Goal: Task Accomplishment & Management: Use online tool/utility

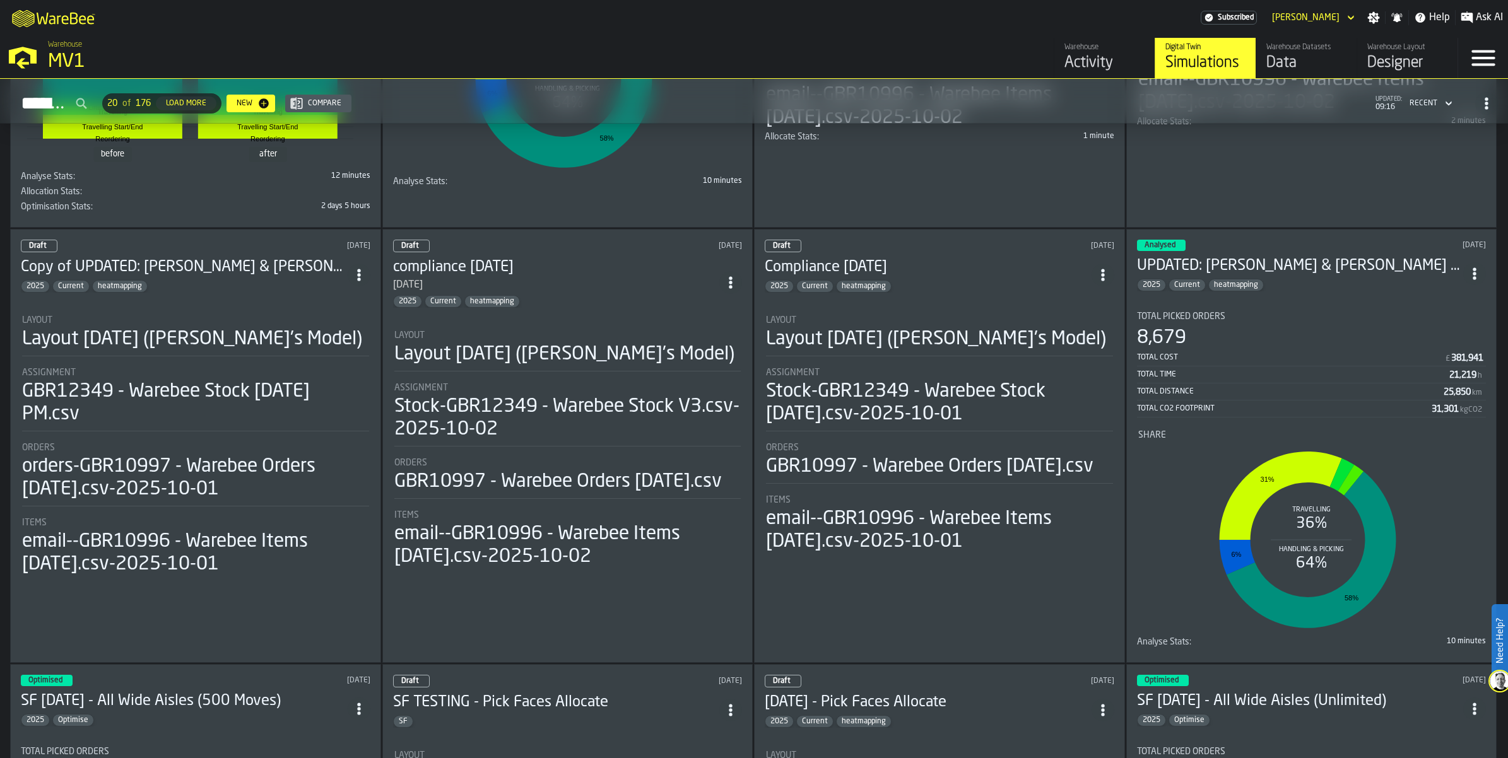
scroll to position [394, 0]
click at [524, 479] on li "Layout Layout [DATE] ([PERSON_NAME]'s Model) Assignment Stock-GBR12349 - Warebe…" at bounding box center [567, 443] width 349 height 250
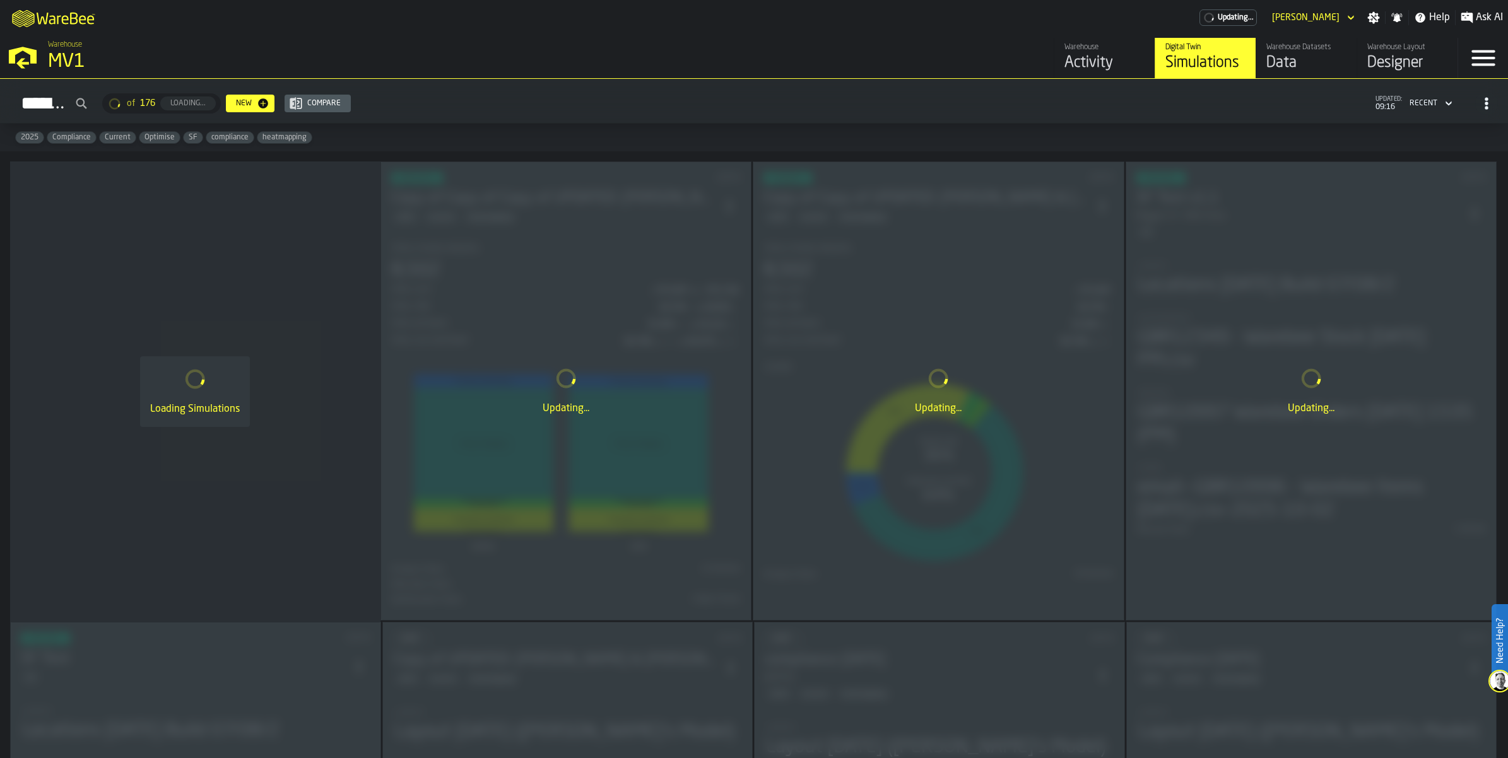
click at [1266, 73] on div "Data" at bounding box center [1306, 63] width 80 height 20
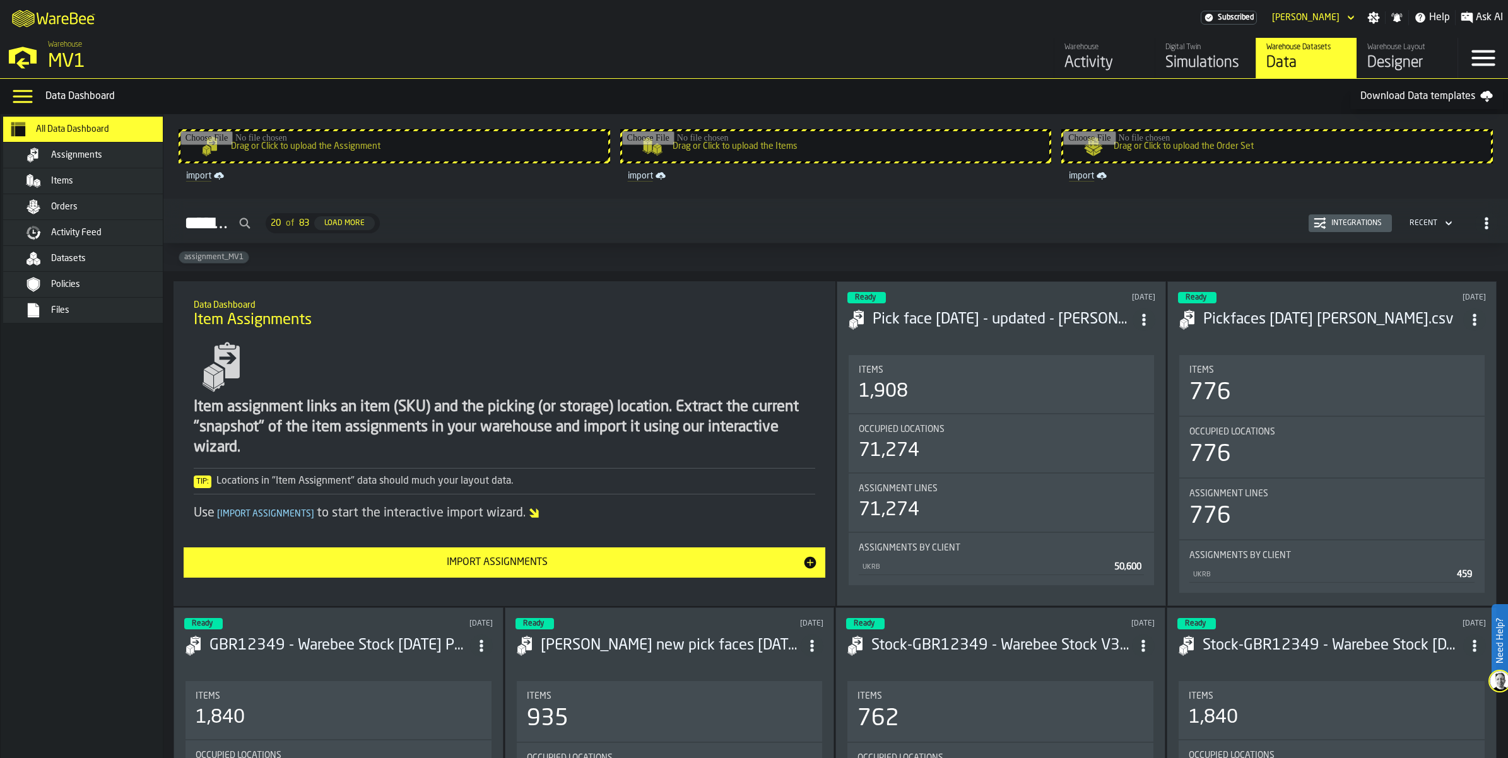
click at [930, 161] on input "Drag or Click to upload the Items" at bounding box center [836, 146] width 428 height 30
click at [73, 186] on span "Items" at bounding box center [62, 181] width 22 height 10
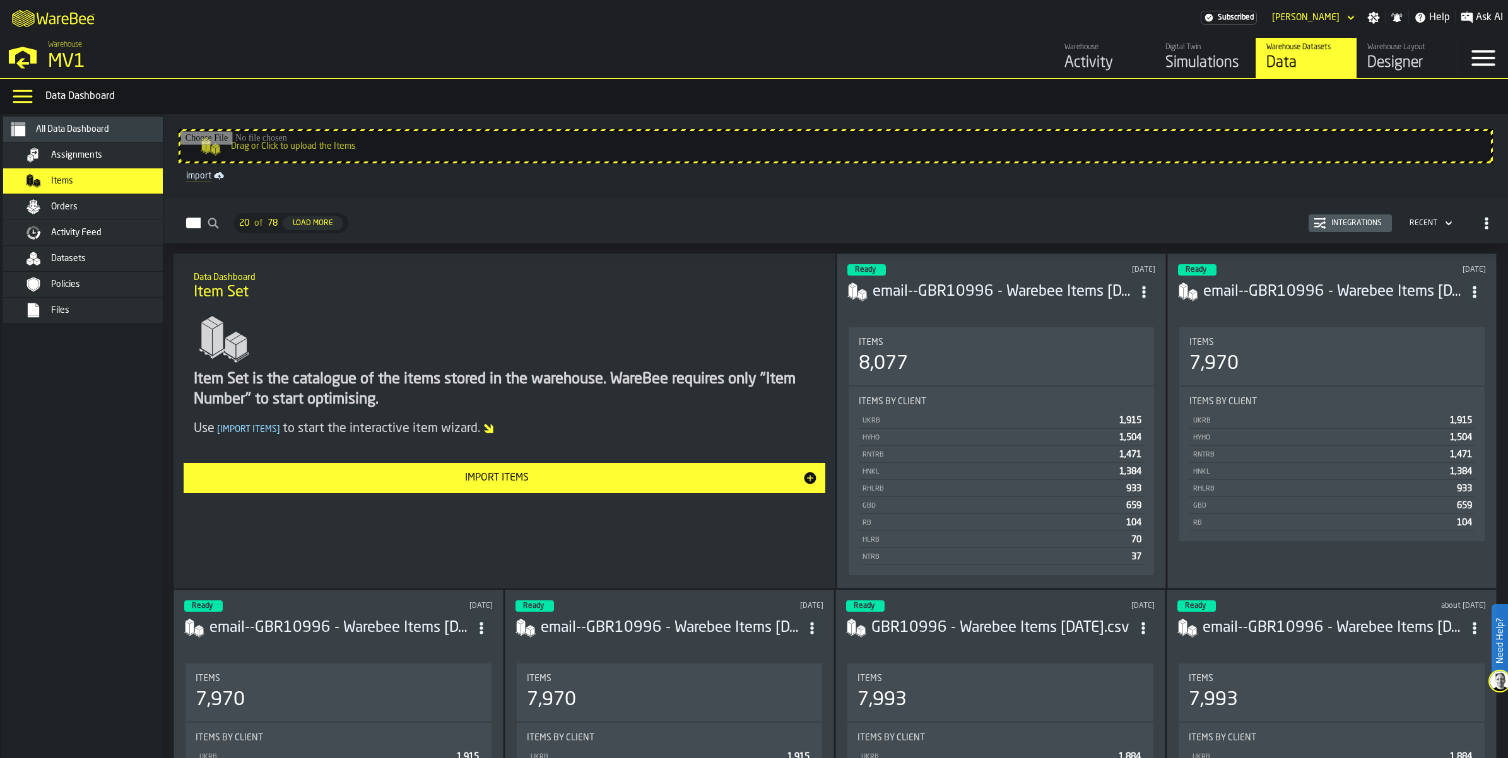
click at [150, 214] on div "Orders" at bounding box center [98, 206] width 154 height 15
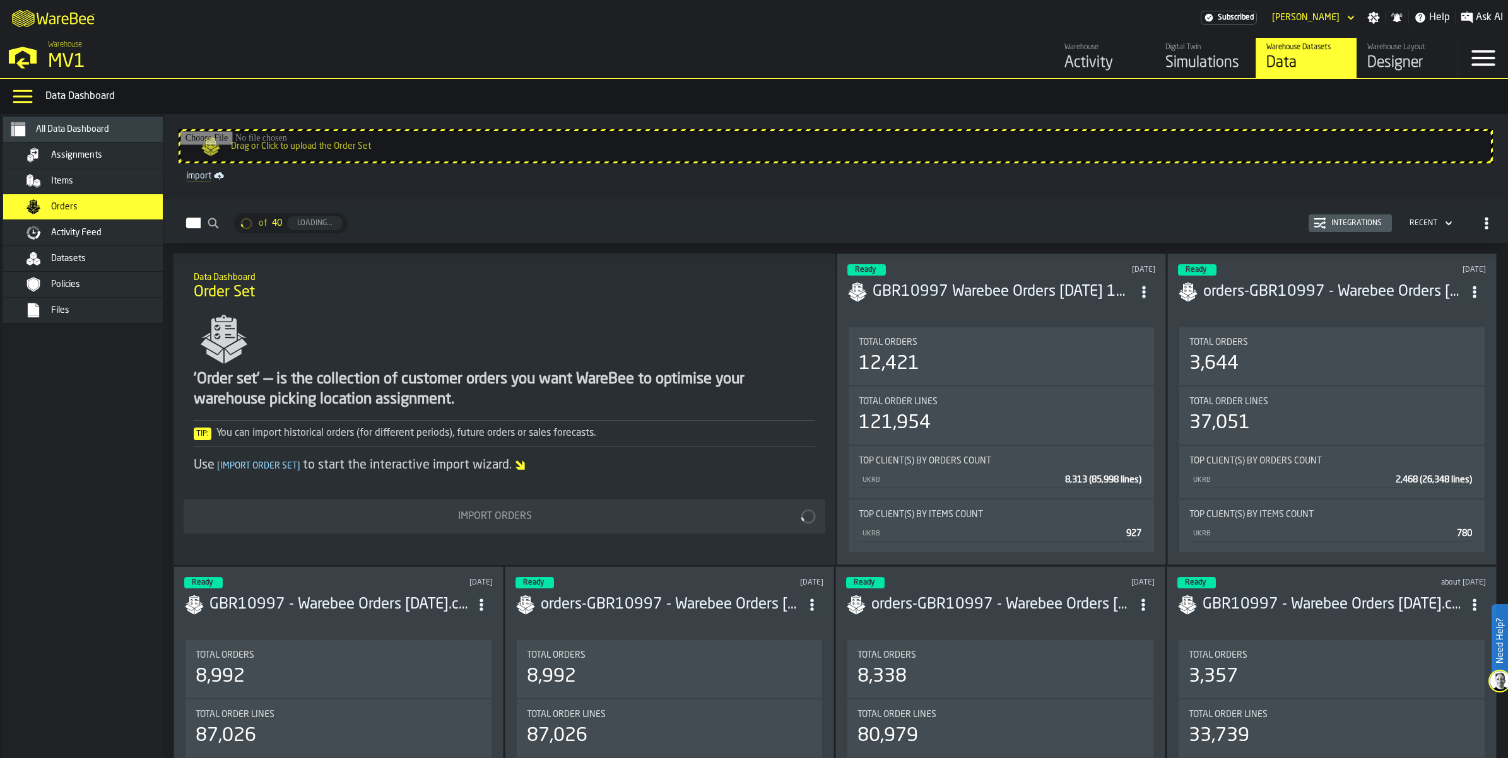
click at [150, 189] on div "Items" at bounding box center [98, 180] width 154 height 15
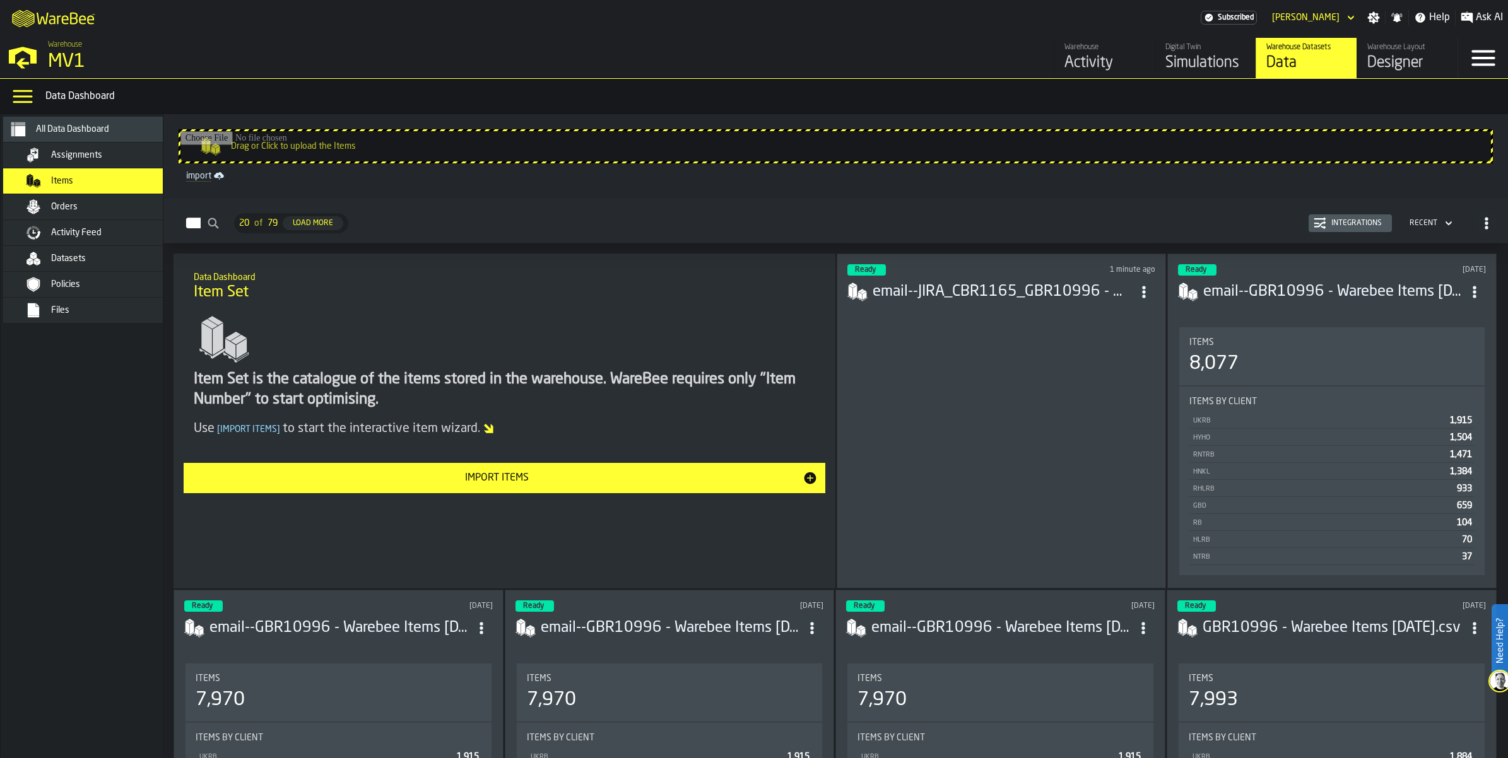
click at [85, 73] on div "MV1" at bounding box center [218, 61] width 341 height 23
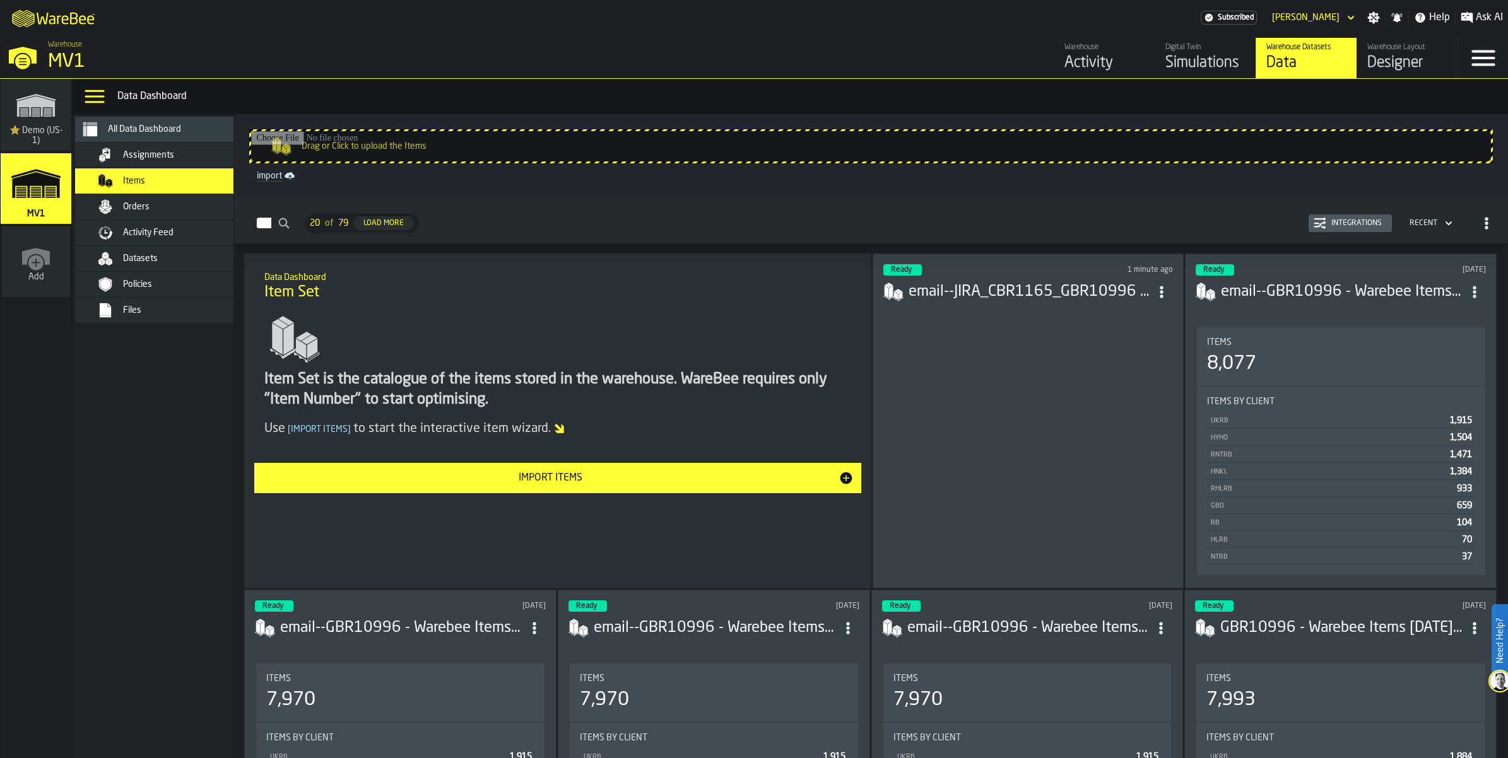
click at [1165, 52] on div "Digital Twin" at bounding box center [1205, 47] width 80 height 9
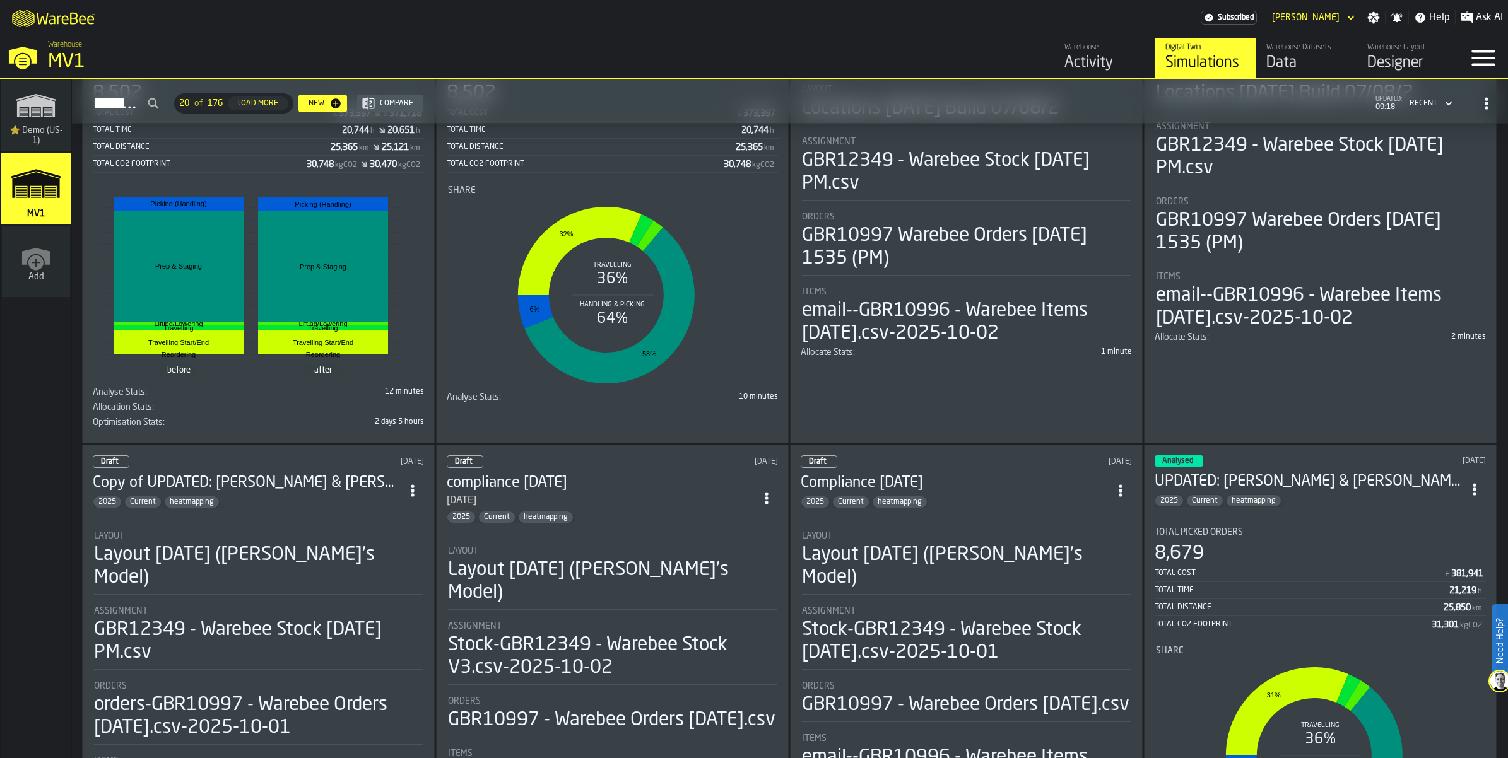
scroll to position [394, 0]
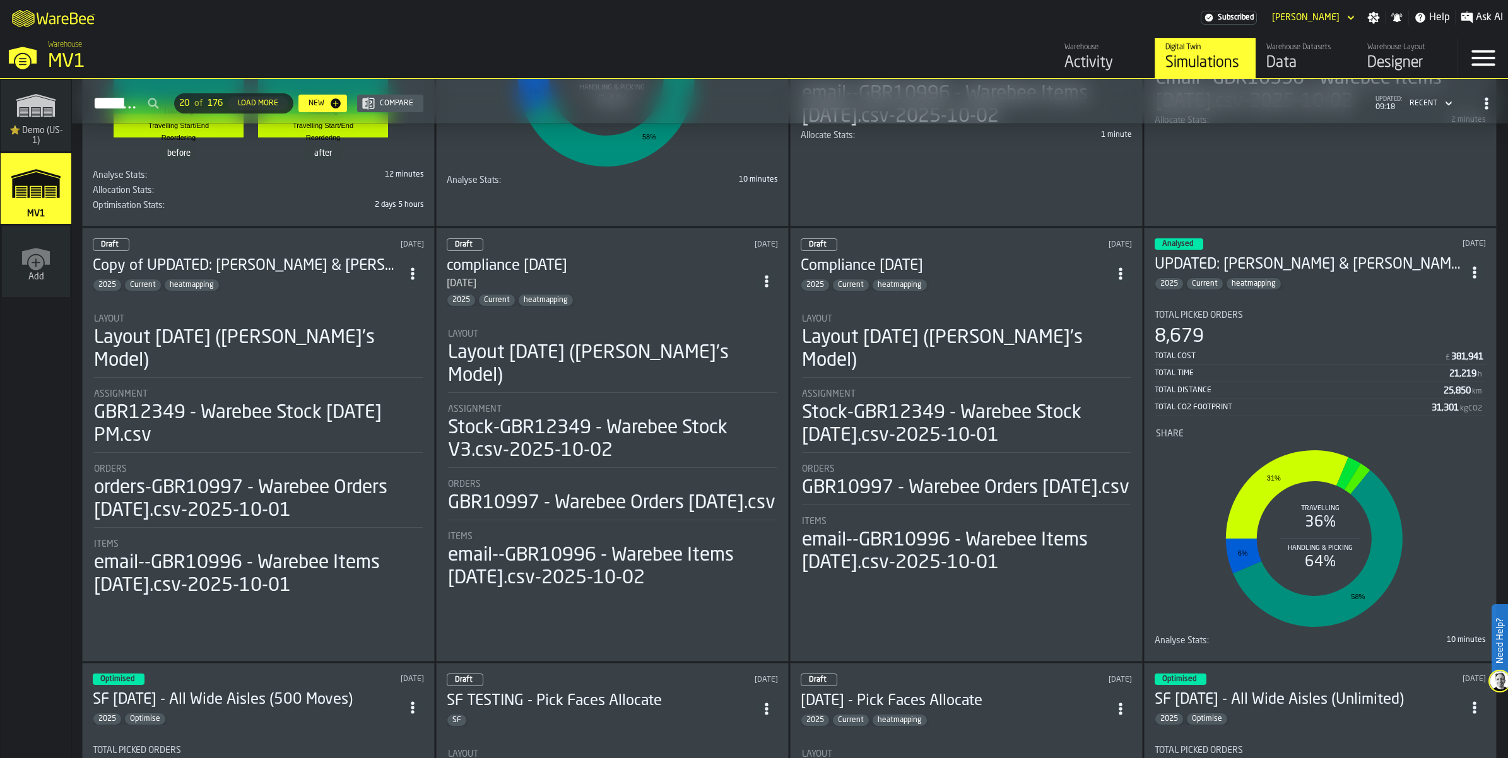
click at [219, 290] on span "heatmapping" at bounding box center [192, 285] width 54 height 9
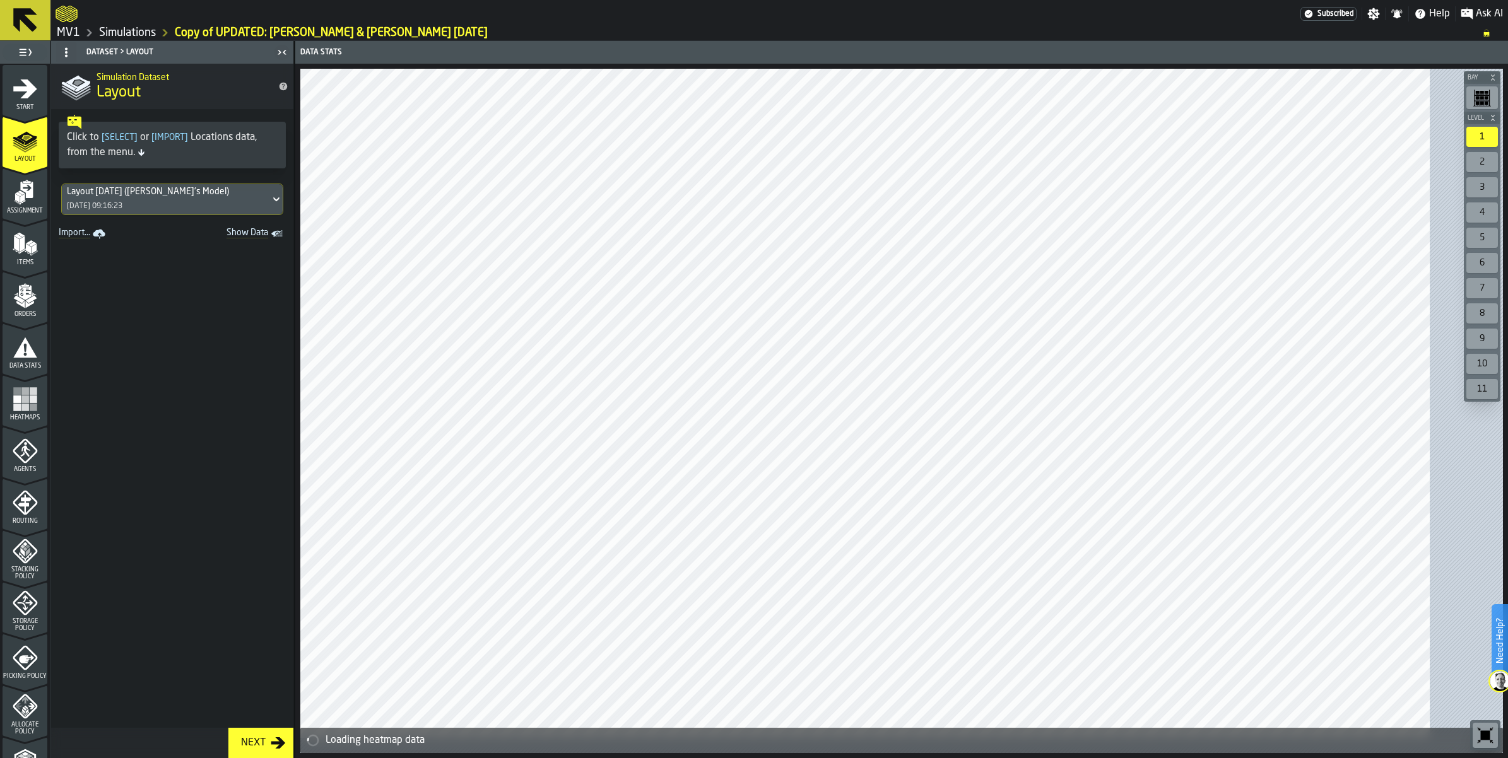
click at [47, 266] on div "Items" at bounding box center [25, 249] width 45 height 35
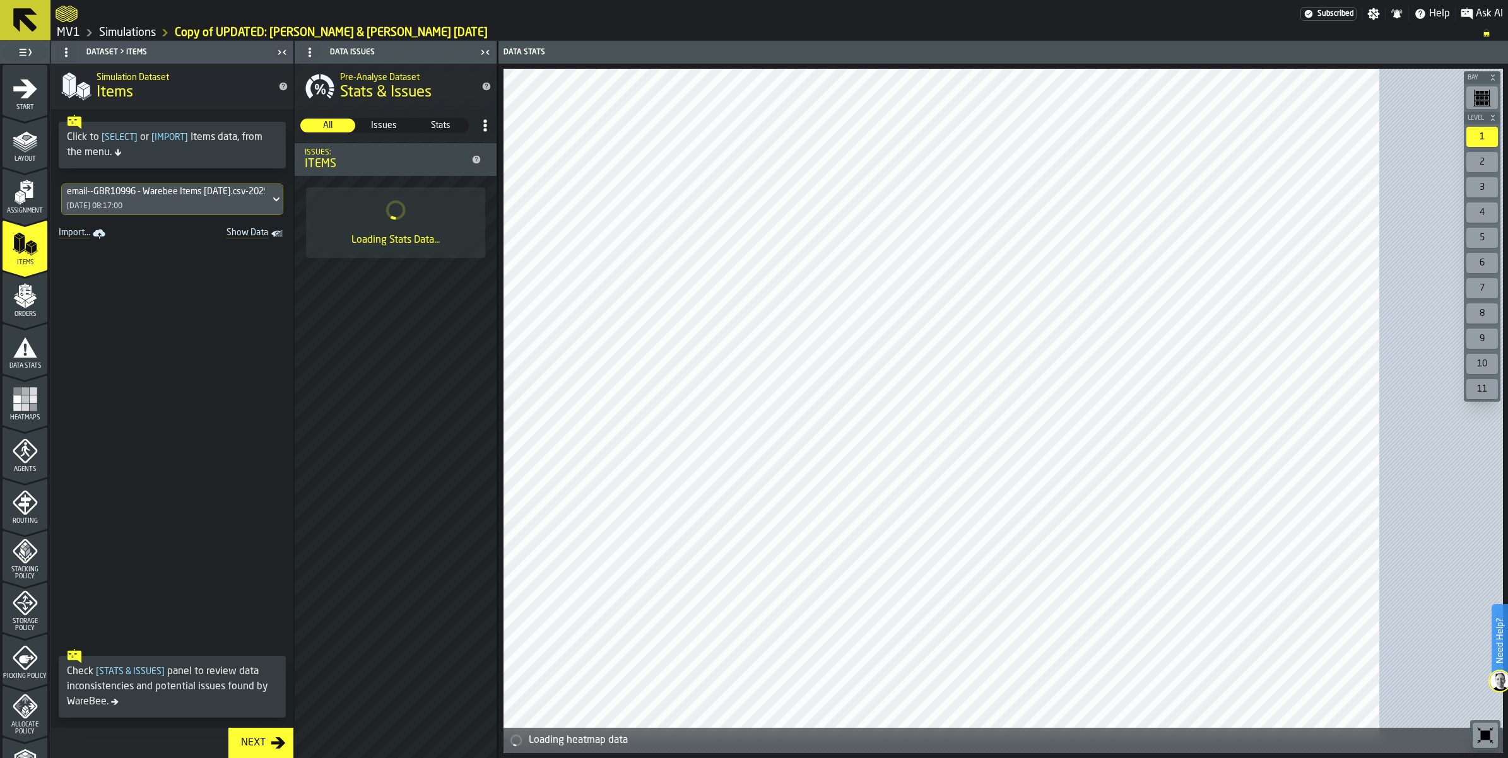
click at [247, 214] on div "email--GBR10996 - Warebee Items [DATE].csv-2025-10-01 [DATE] 08:17:00" at bounding box center [166, 199] width 208 height 30
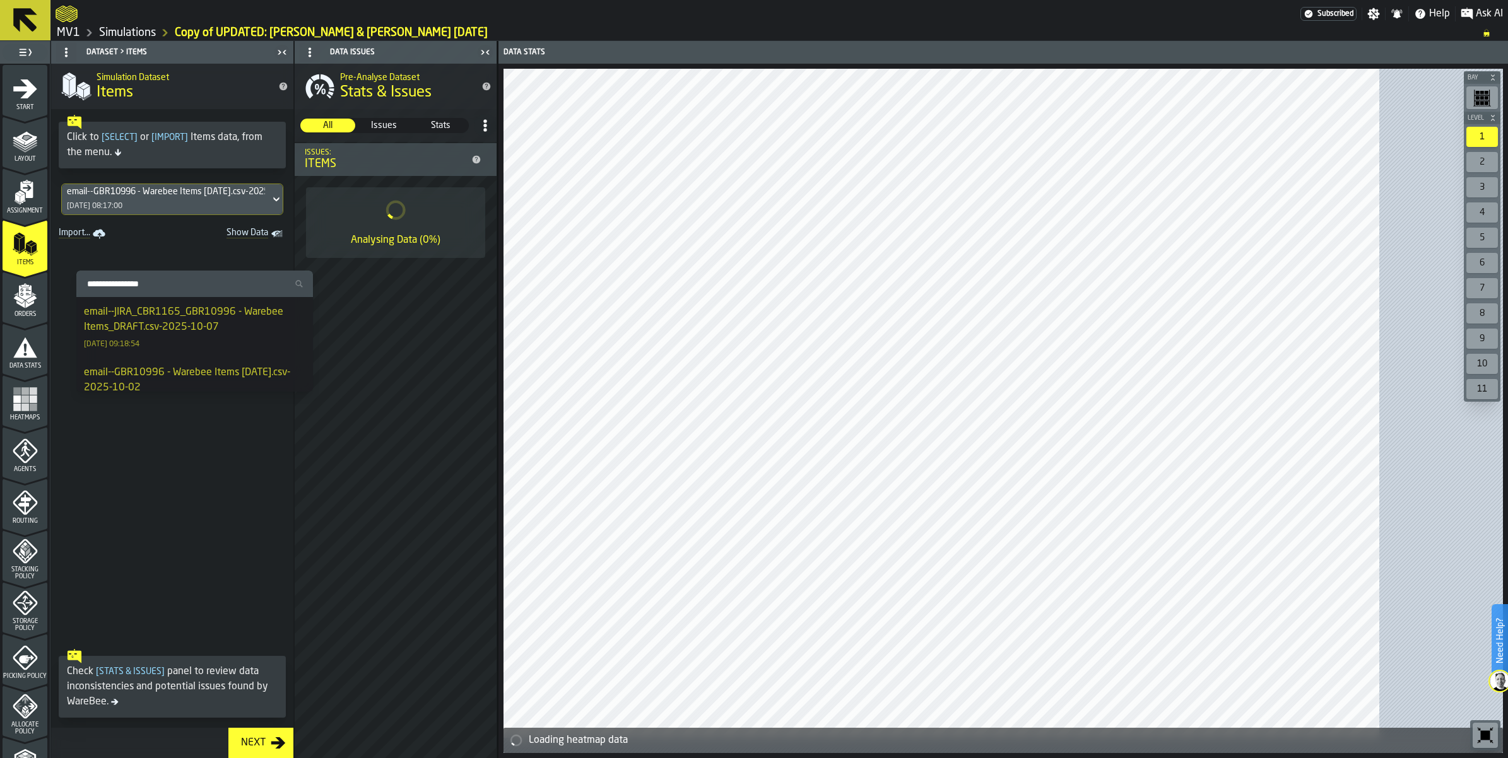
click at [206, 322] on div "email--JIRA_CBR1165_GBR10996 - Warebee Items_DRAFT.csv-2025-10-07" at bounding box center [194, 320] width 221 height 30
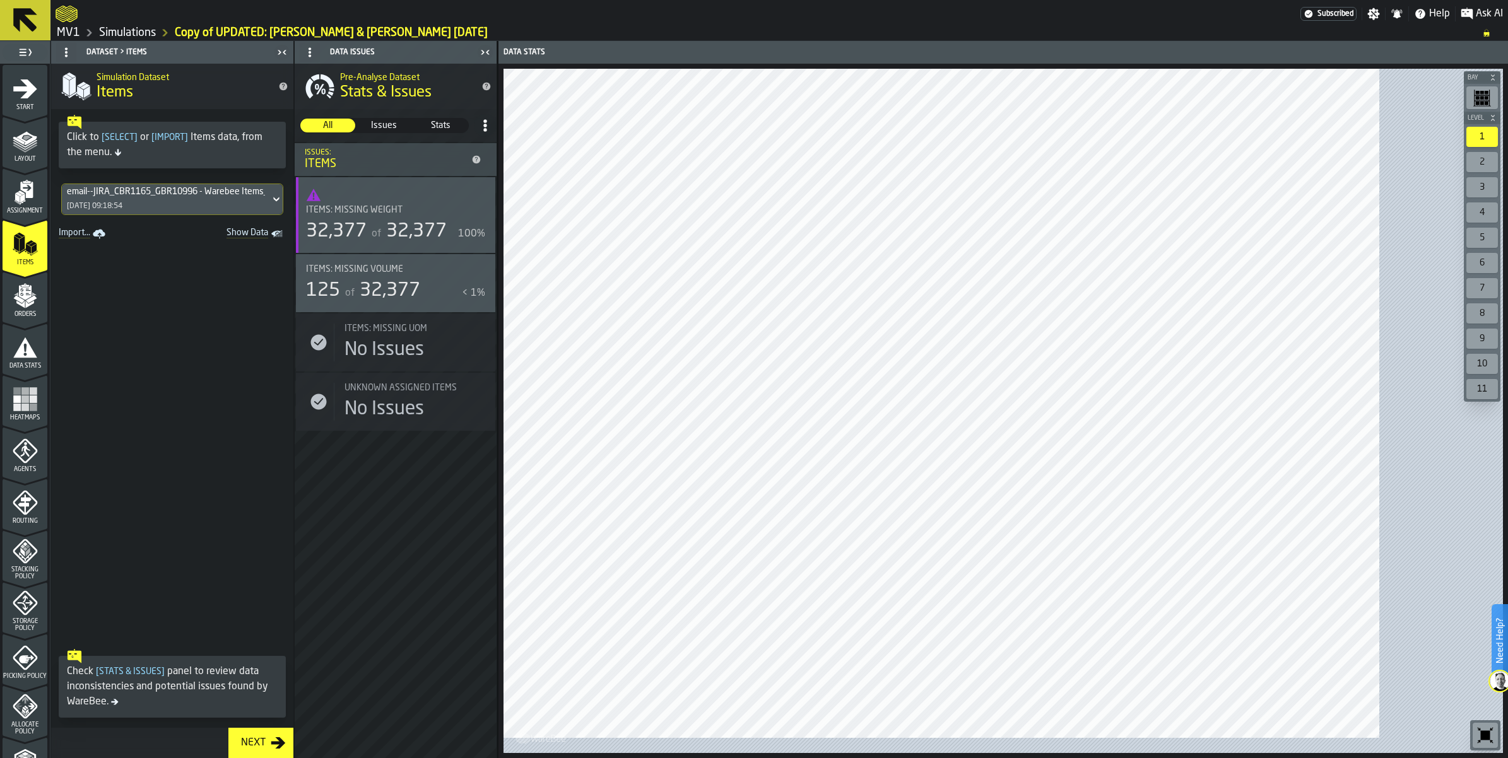
click at [420, 300] on span "32,377" at bounding box center [390, 290] width 61 height 19
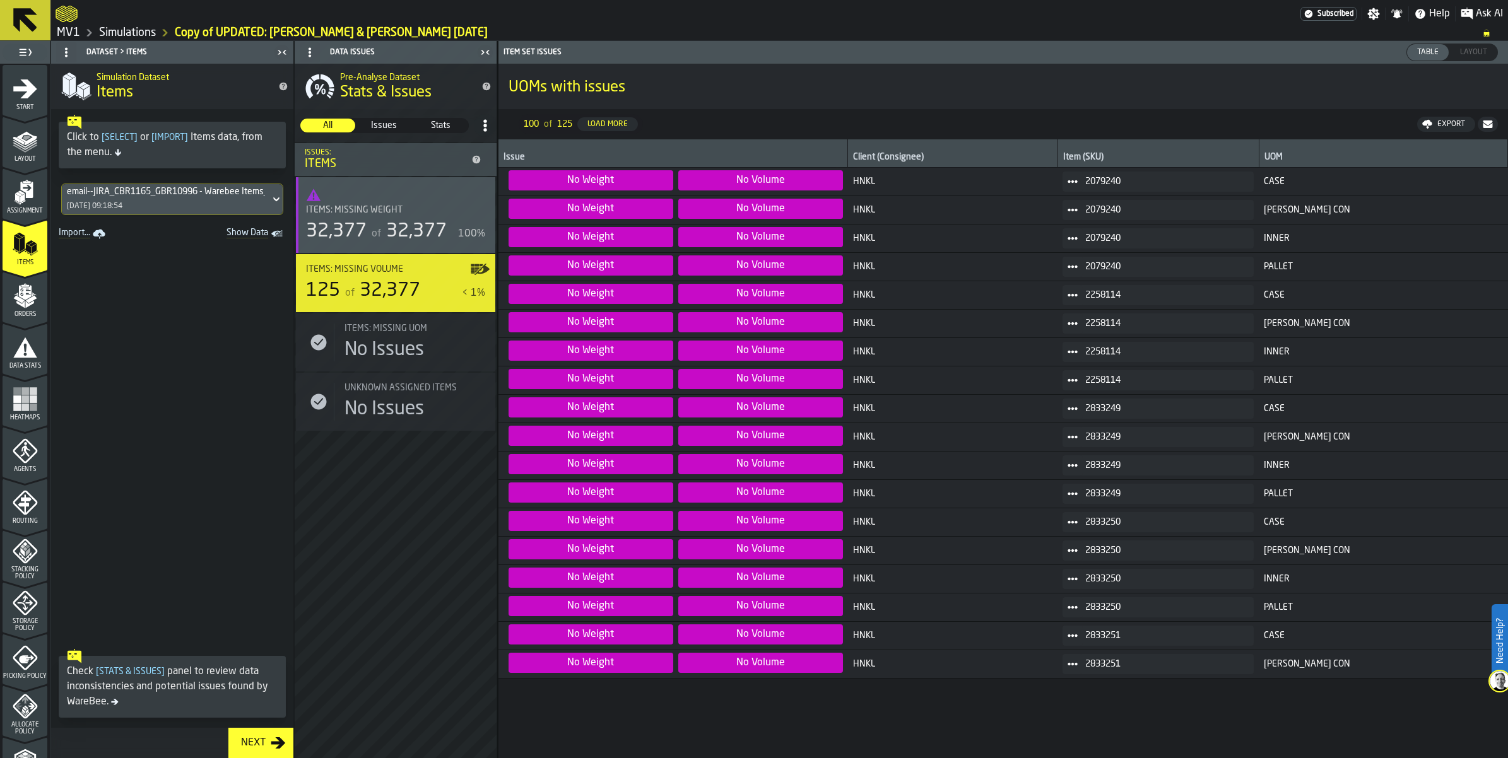
click at [447, 241] on span "32,377" at bounding box center [416, 231] width 61 height 19
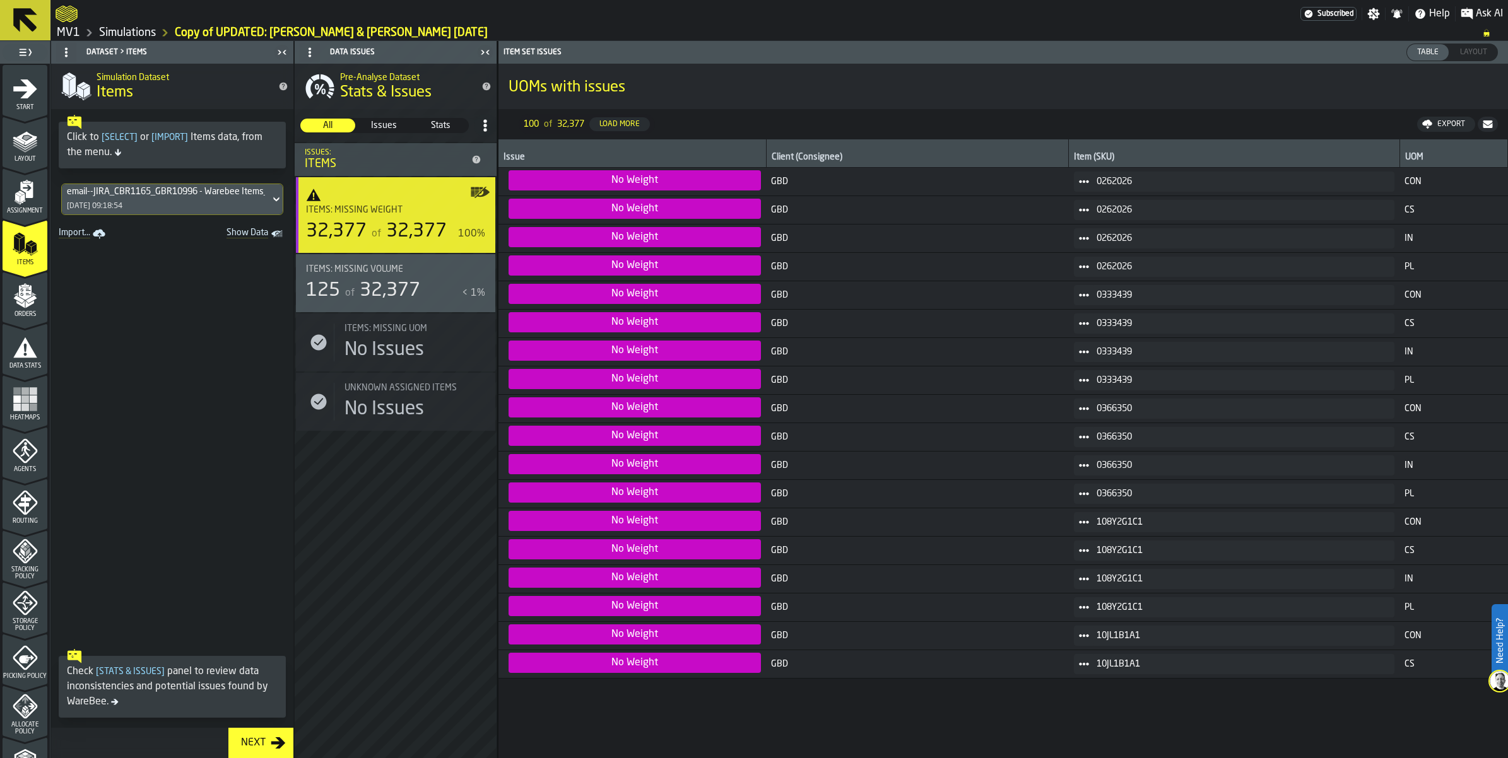
click at [447, 241] on span "32,377" at bounding box center [416, 231] width 61 height 19
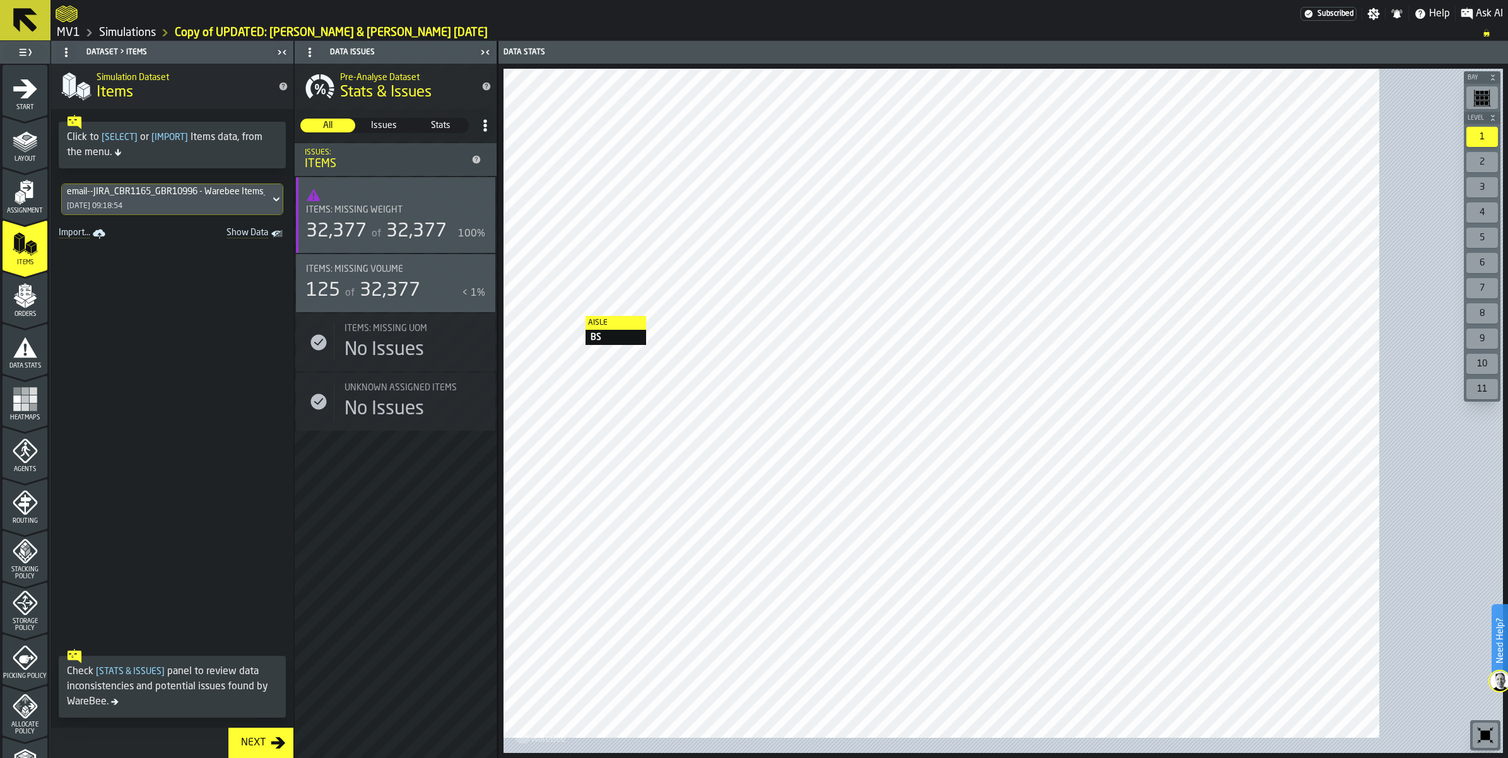
click at [411, 132] on span "Issues" at bounding box center [384, 125] width 54 height 13
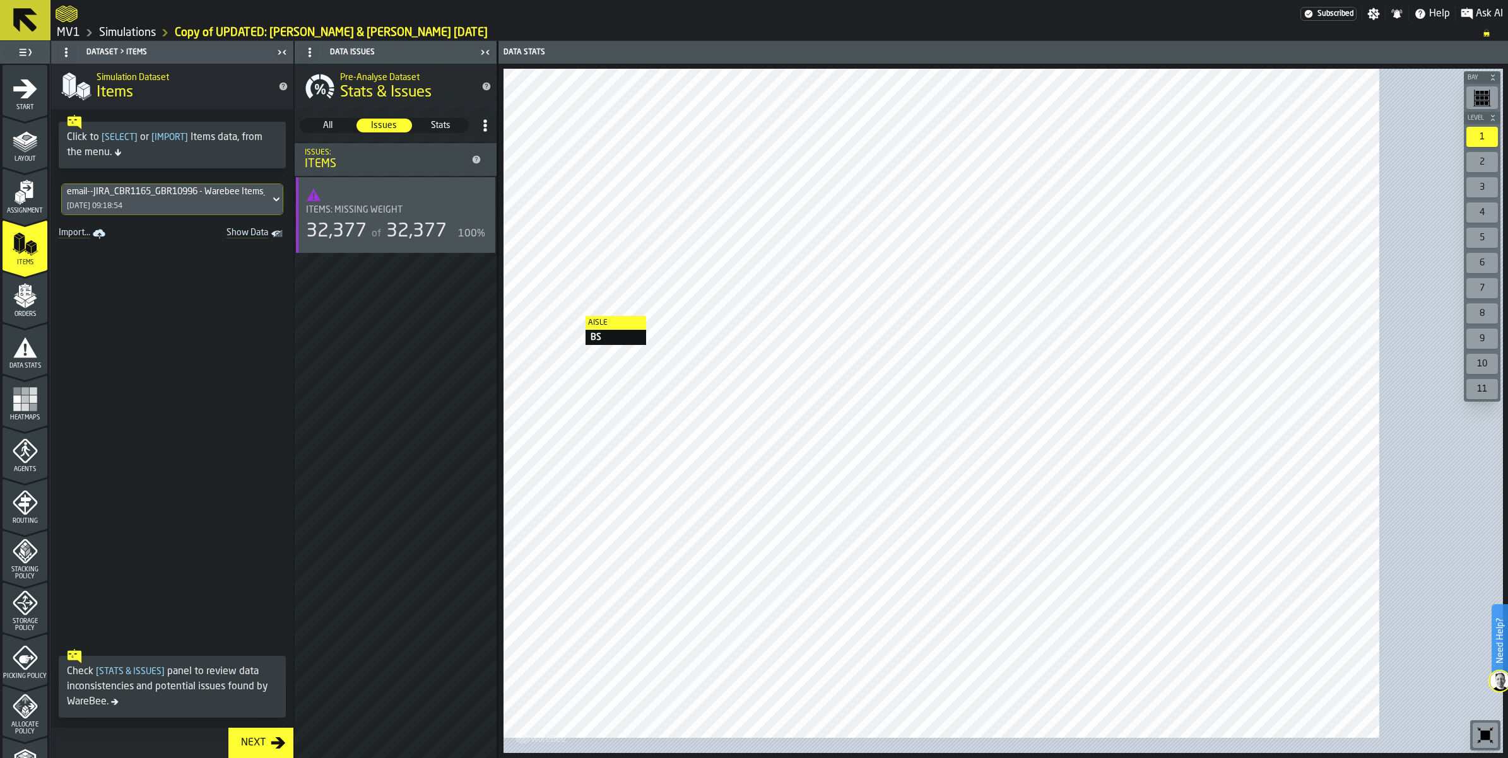
click at [467, 132] on span "Stats" at bounding box center [441, 125] width 54 height 13
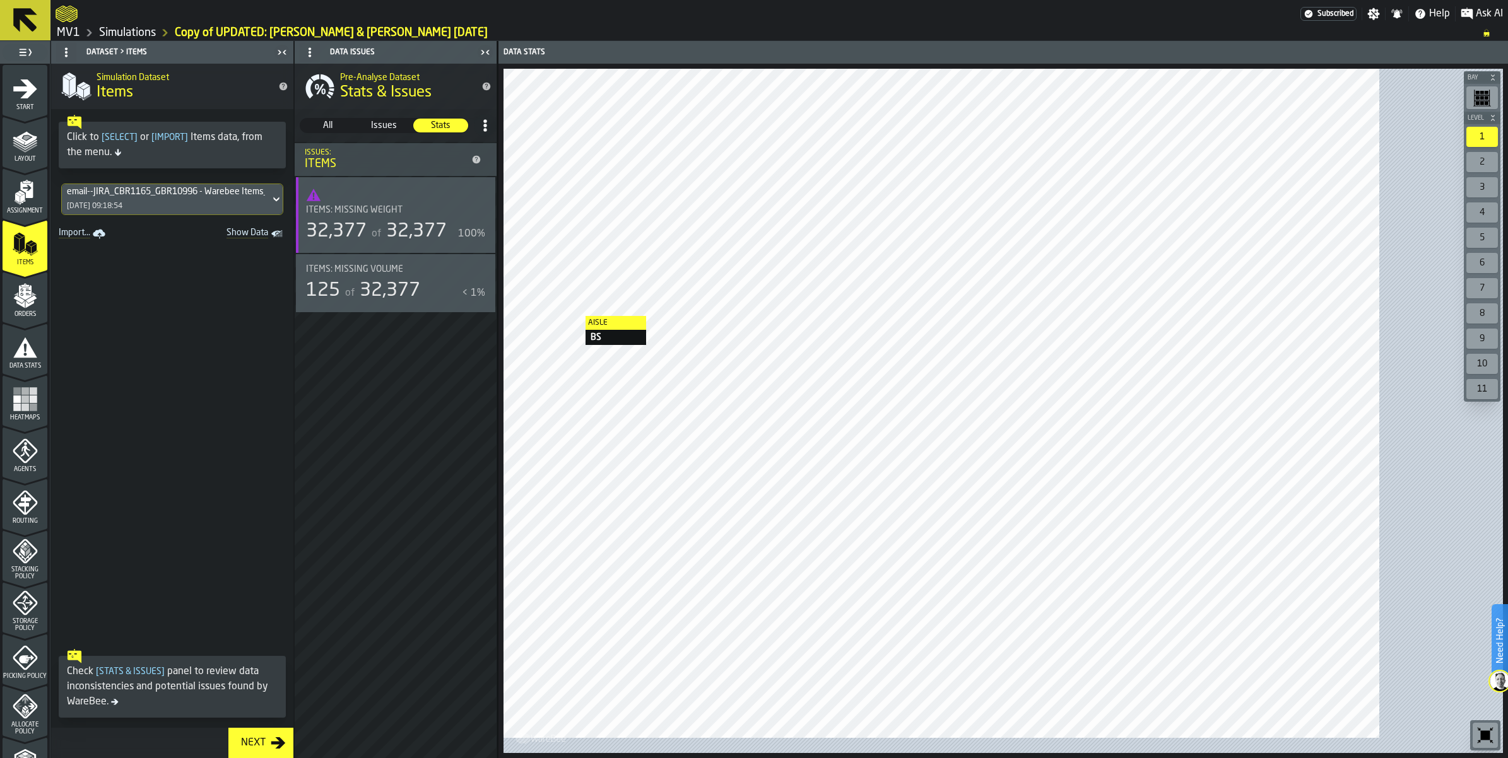
click at [355, 132] on span "All" at bounding box center [328, 125] width 54 height 13
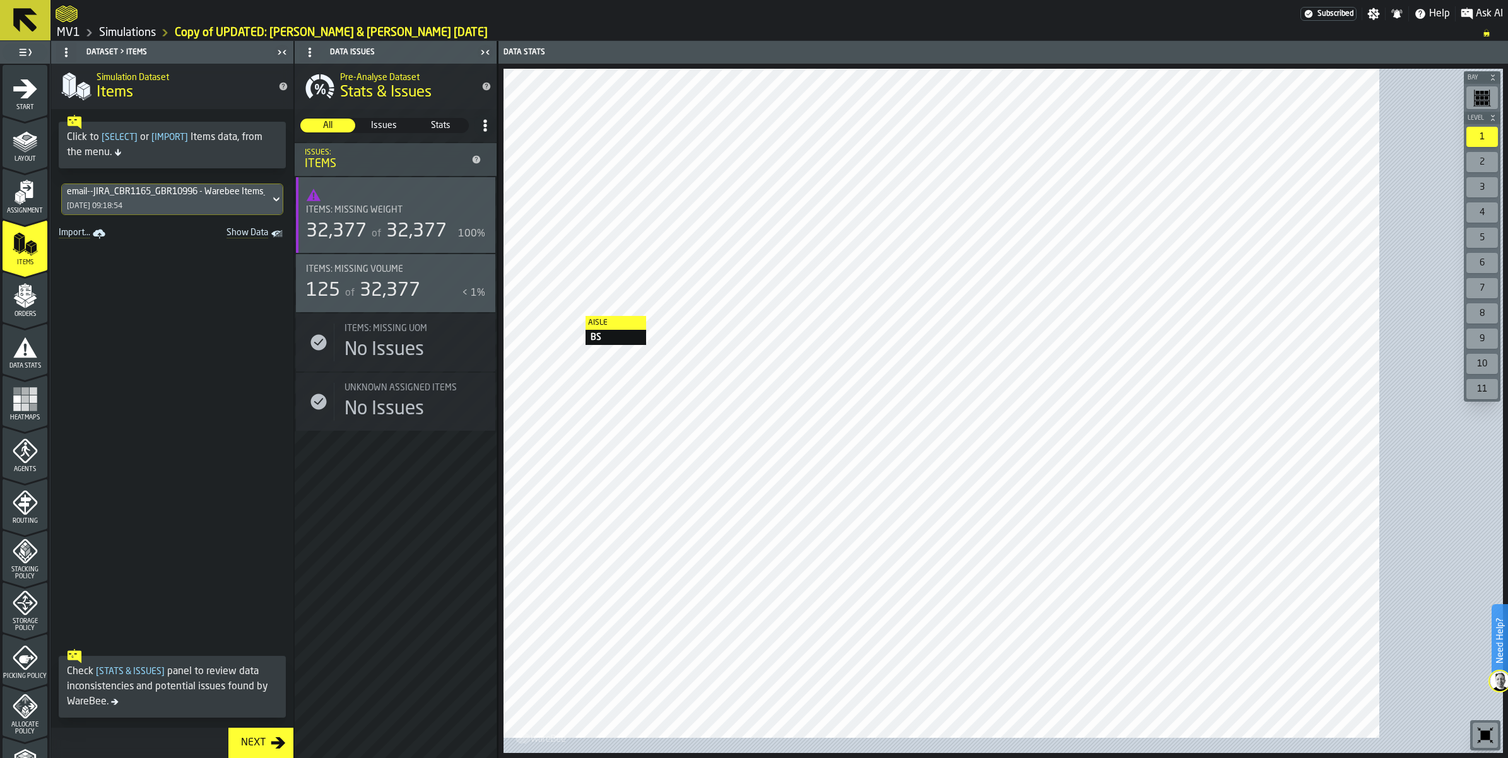
click at [268, 240] on span "Show Data" at bounding box center [225, 234] width 86 height 13
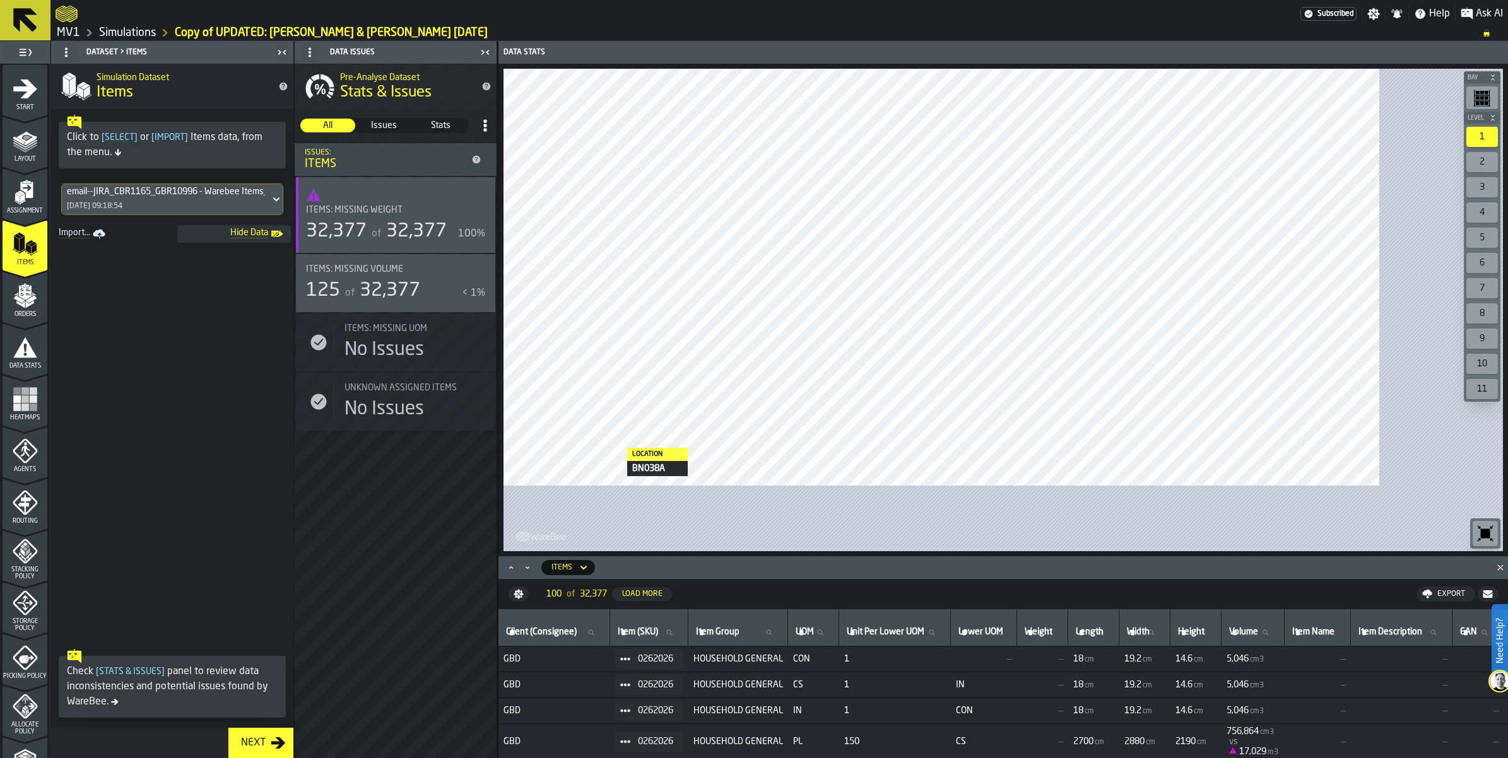
click at [33, 32] on icon at bounding box center [25, 20] width 24 height 24
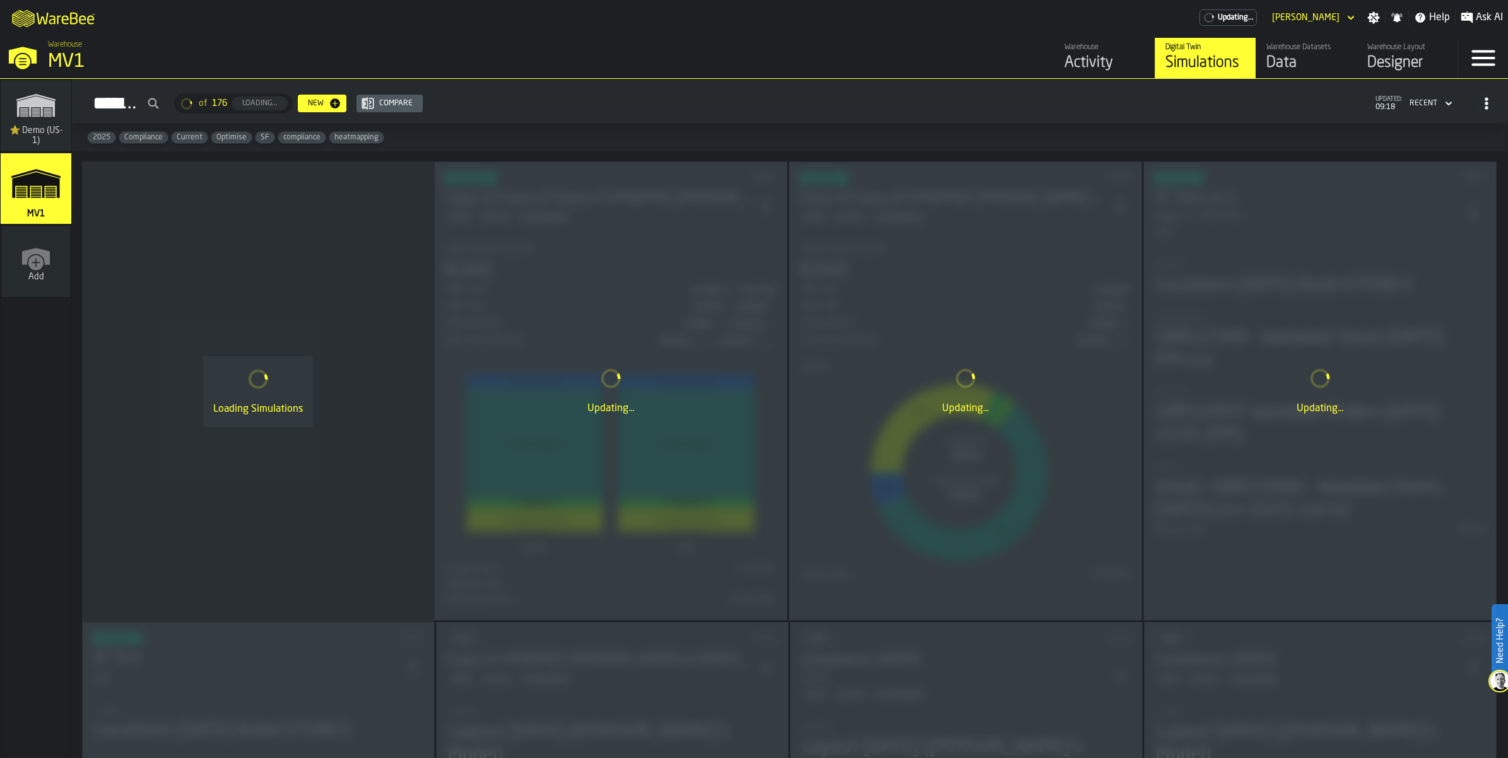
click at [1266, 73] on div "Data" at bounding box center [1306, 63] width 80 height 20
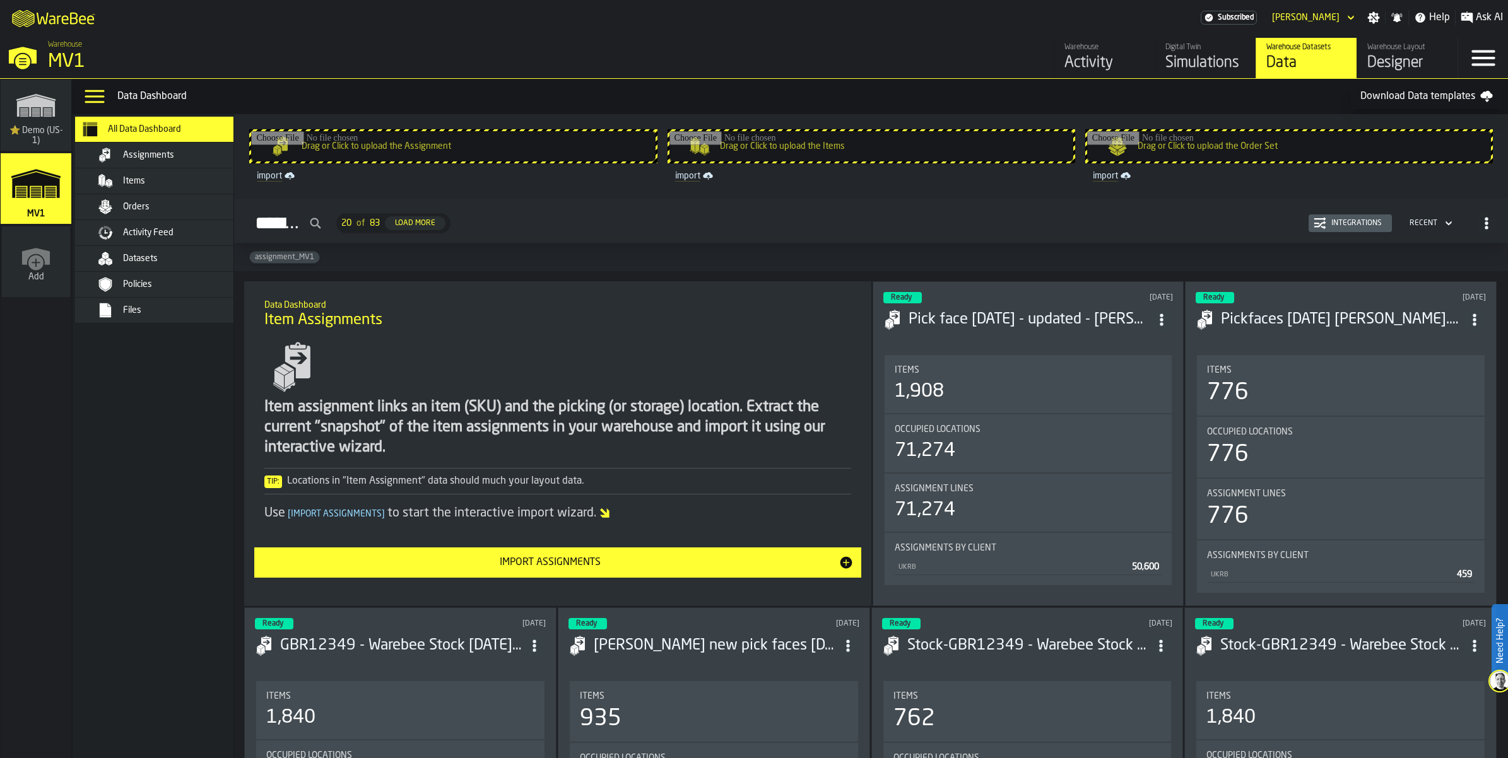
click at [247, 189] on div "Items" at bounding box center [170, 180] width 154 height 15
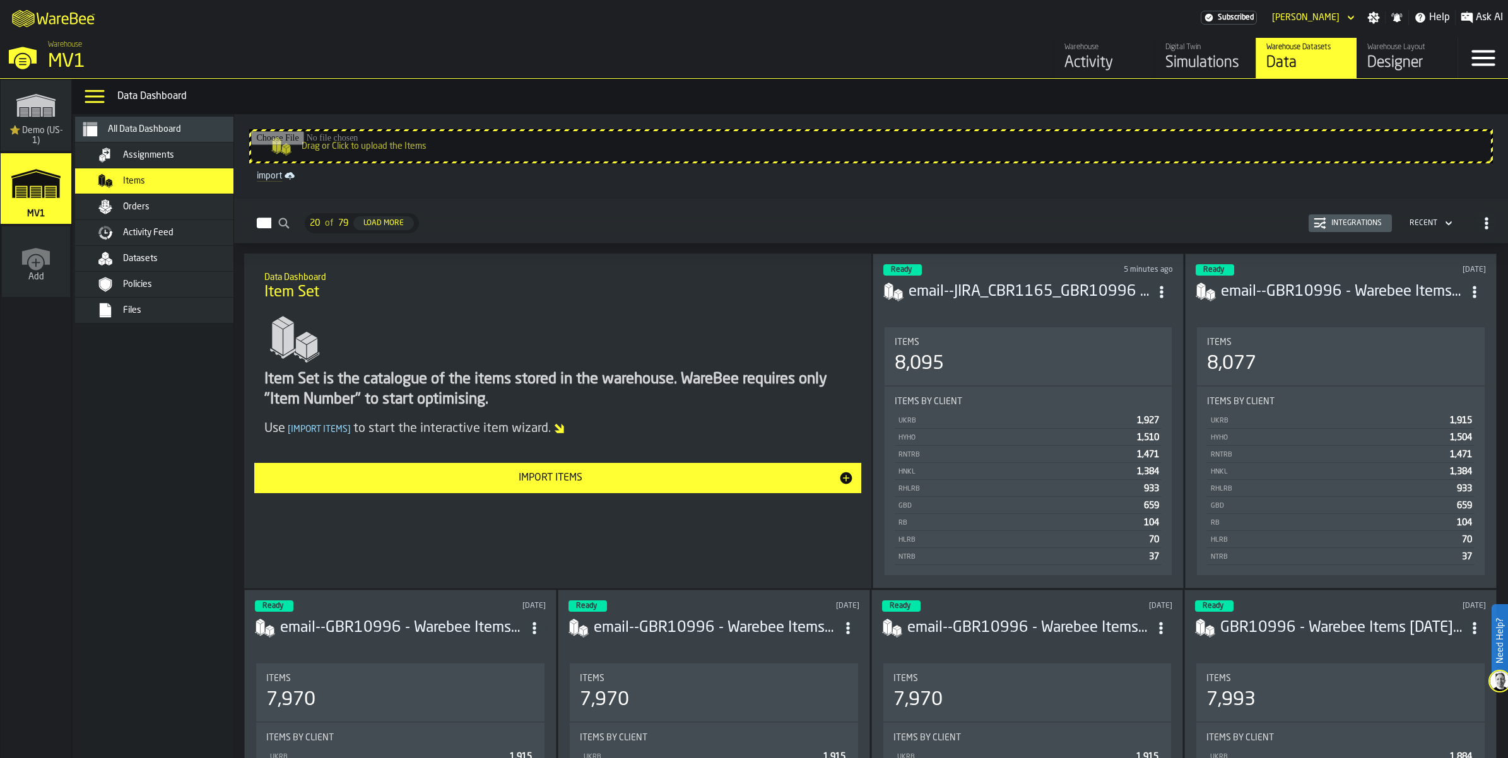
click at [1168, 298] on icon "ItemListCard-DashboardItemContainer" at bounding box center [1161, 292] width 13 height 13
click at [1144, 428] on div "Delete" at bounding box center [1143, 423] width 66 height 15
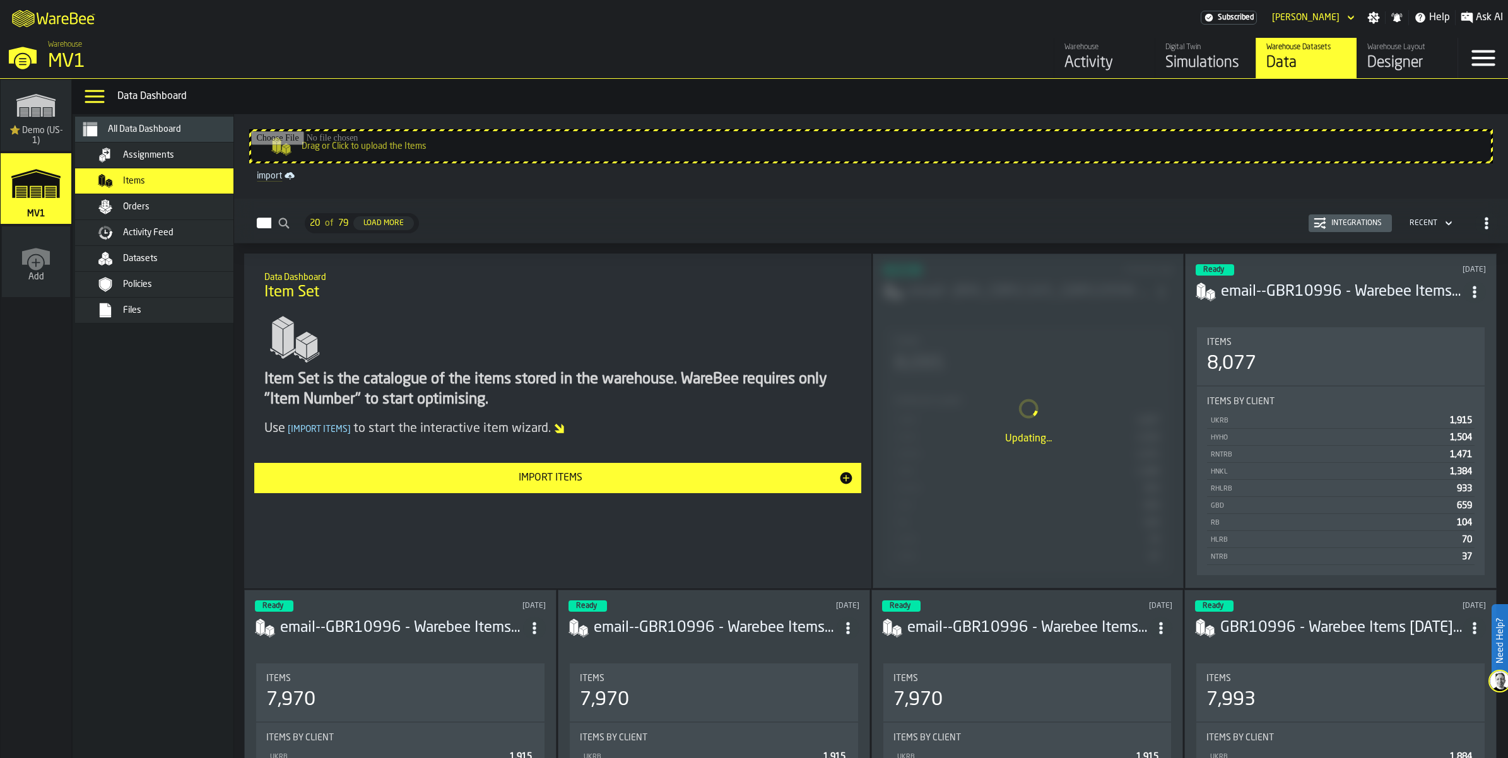
click at [639, 161] on input "Drag or Click to upload the Items" at bounding box center [871, 146] width 1240 height 30
click at [201, 220] on div "Orders" at bounding box center [163, 206] width 177 height 25
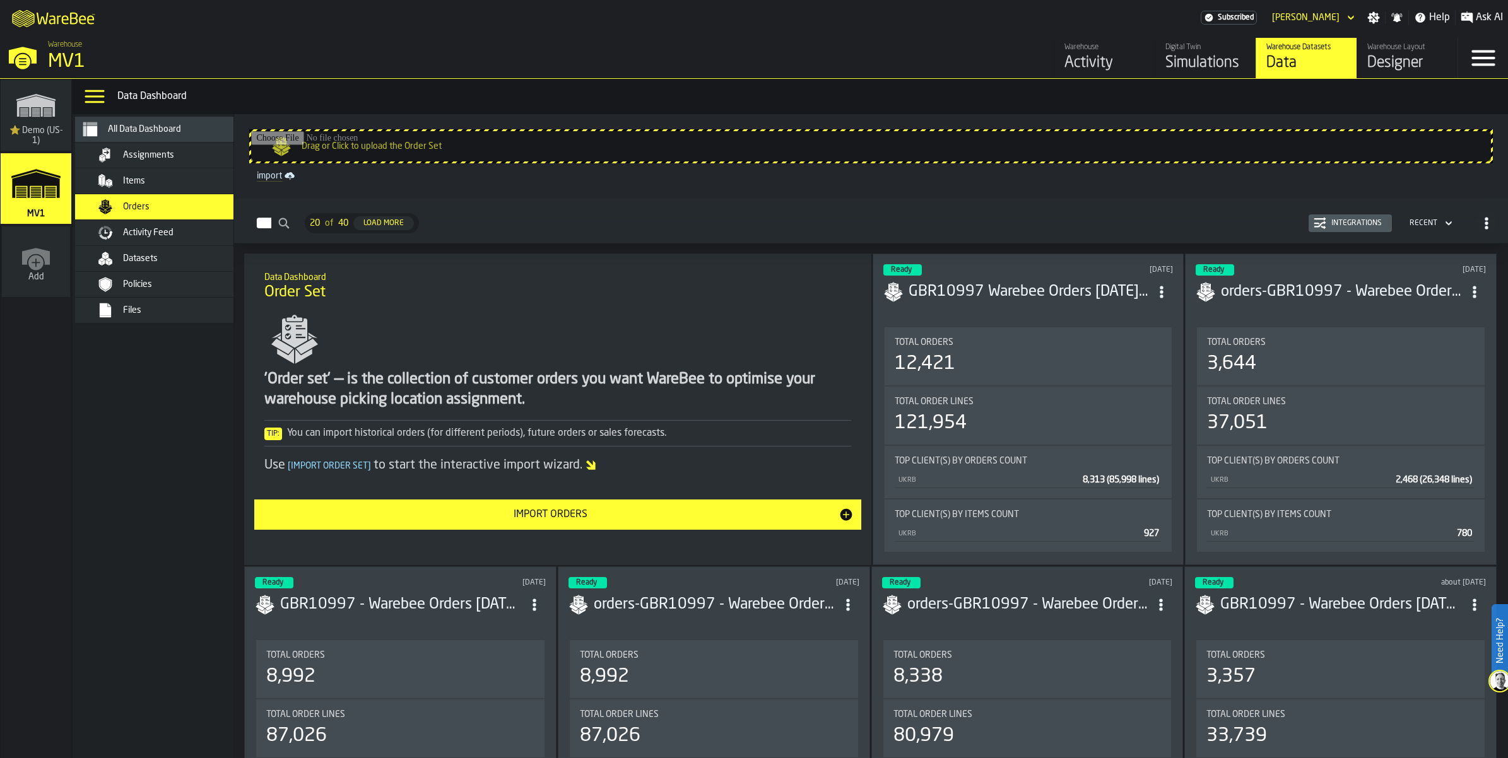
click at [191, 194] on div "Items" at bounding box center [163, 180] width 177 height 25
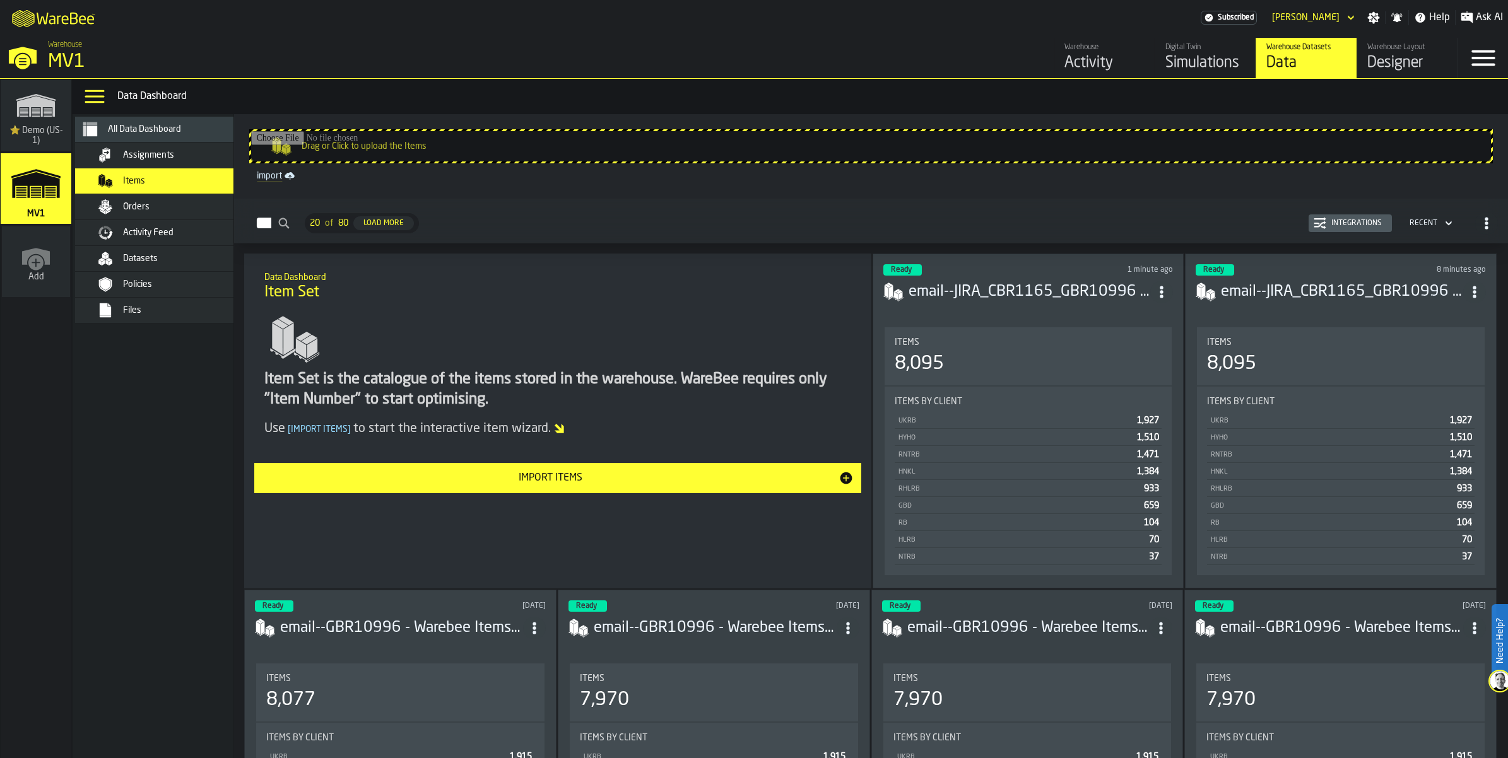
click at [1165, 73] on div "Simulations" at bounding box center [1205, 63] width 80 height 20
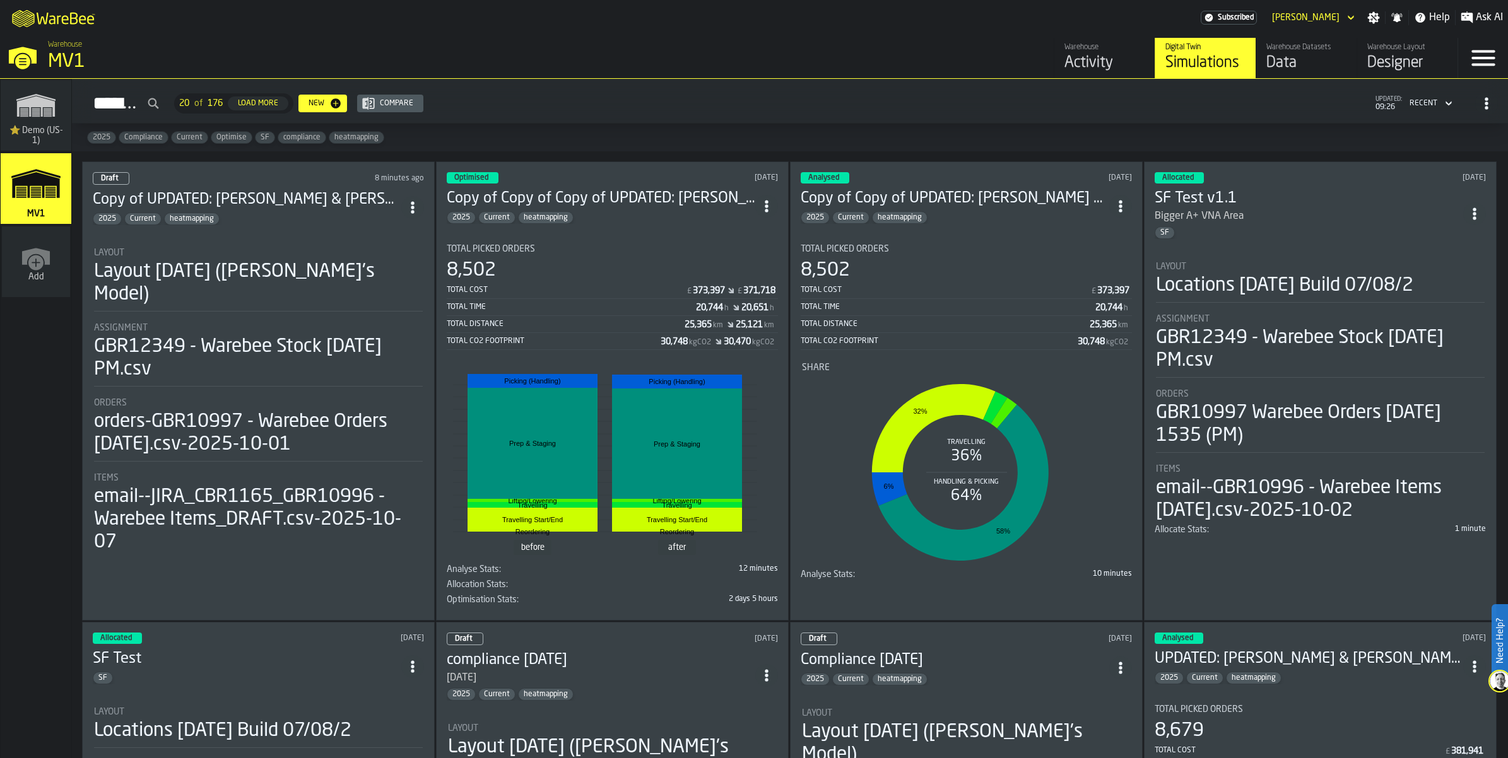
click at [255, 210] on h3 "Copy of UPDATED: [PERSON_NAME] & [PERSON_NAME] [DATE]" at bounding box center [247, 200] width 308 height 20
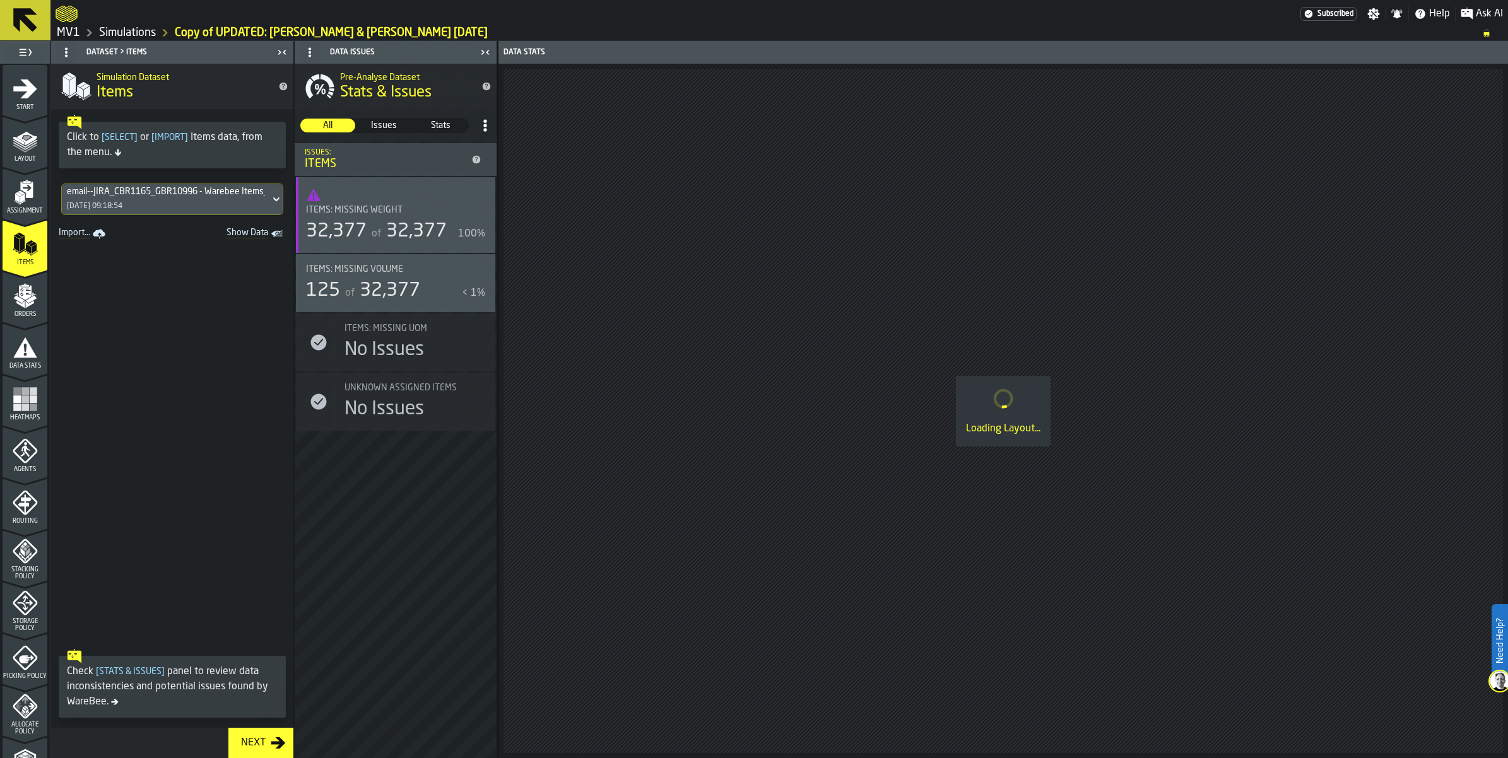
click at [283, 207] on icon at bounding box center [276, 199] width 13 height 15
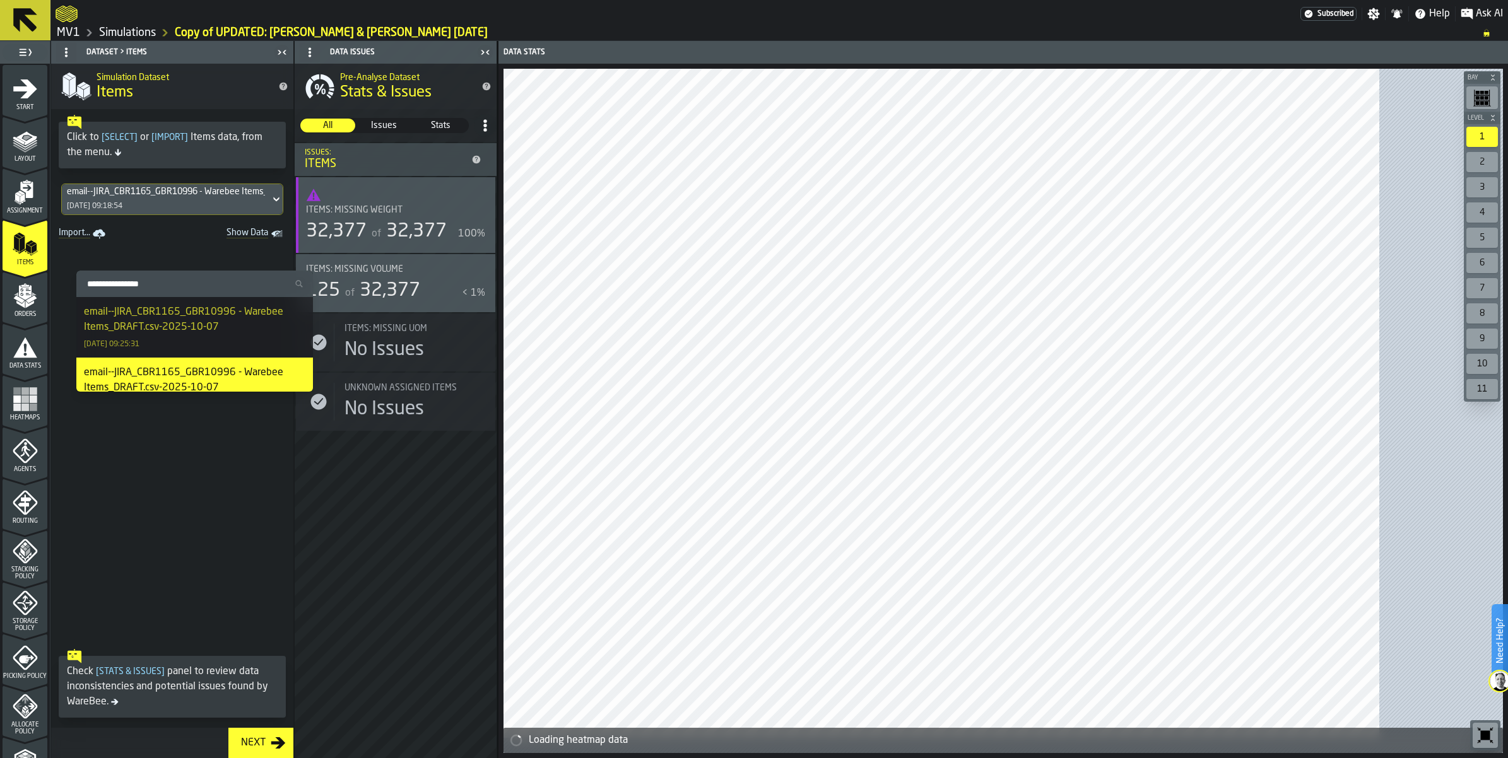
click at [204, 335] on div "email--JIRA_CBR1165_GBR10996 - Warebee Items_DRAFT.csv-2025-10-07" at bounding box center [194, 320] width 221 height 30
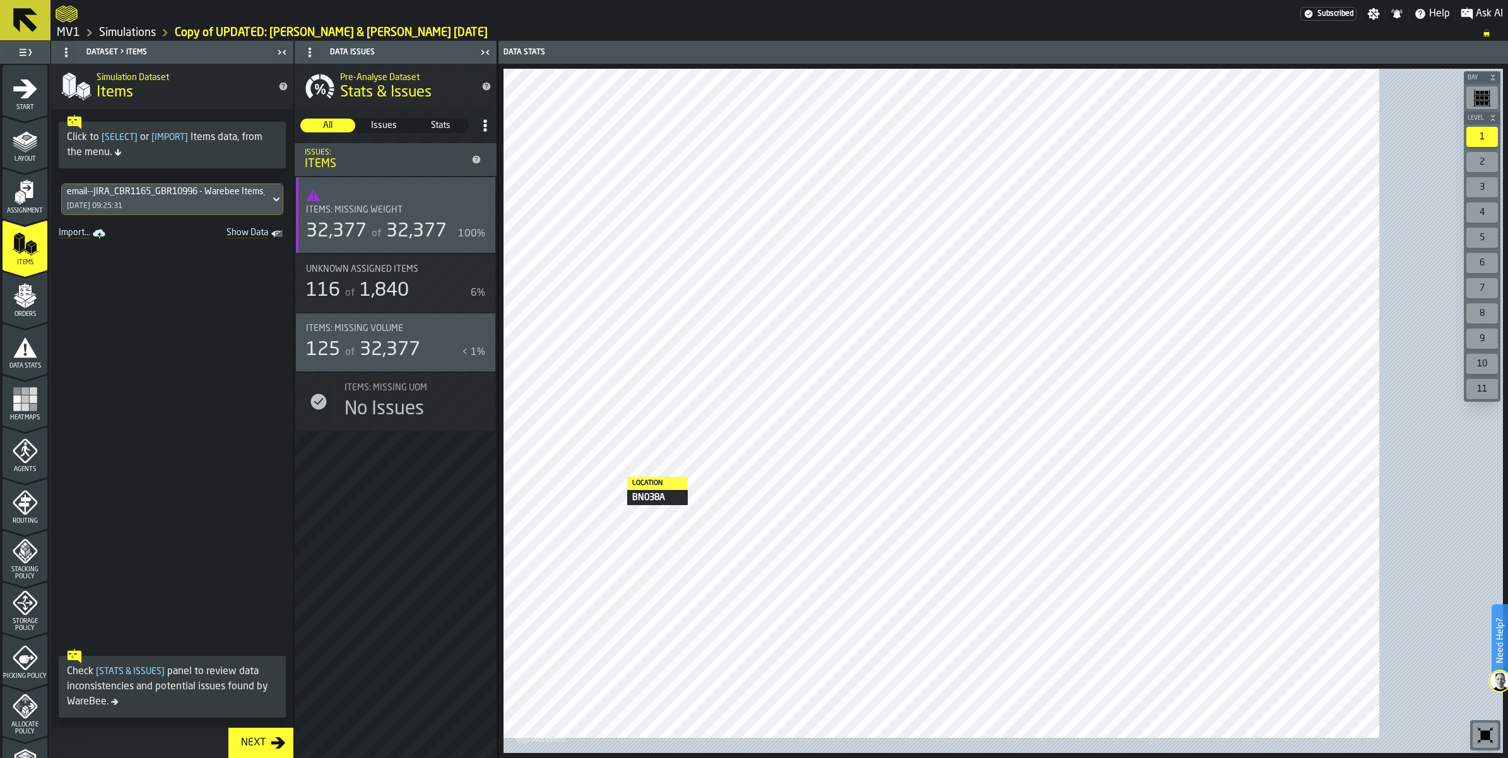
click at [466, 302] on div "116 of 1,840" at bounding box center [386, 290] width 160 height 23
click at [409, 300] on span "1,840" at bounding box center [384, 290] width 49 height 19
click at [447, 243] on div "of 32,377" at bounding box center [408, 231] width 78 height 23
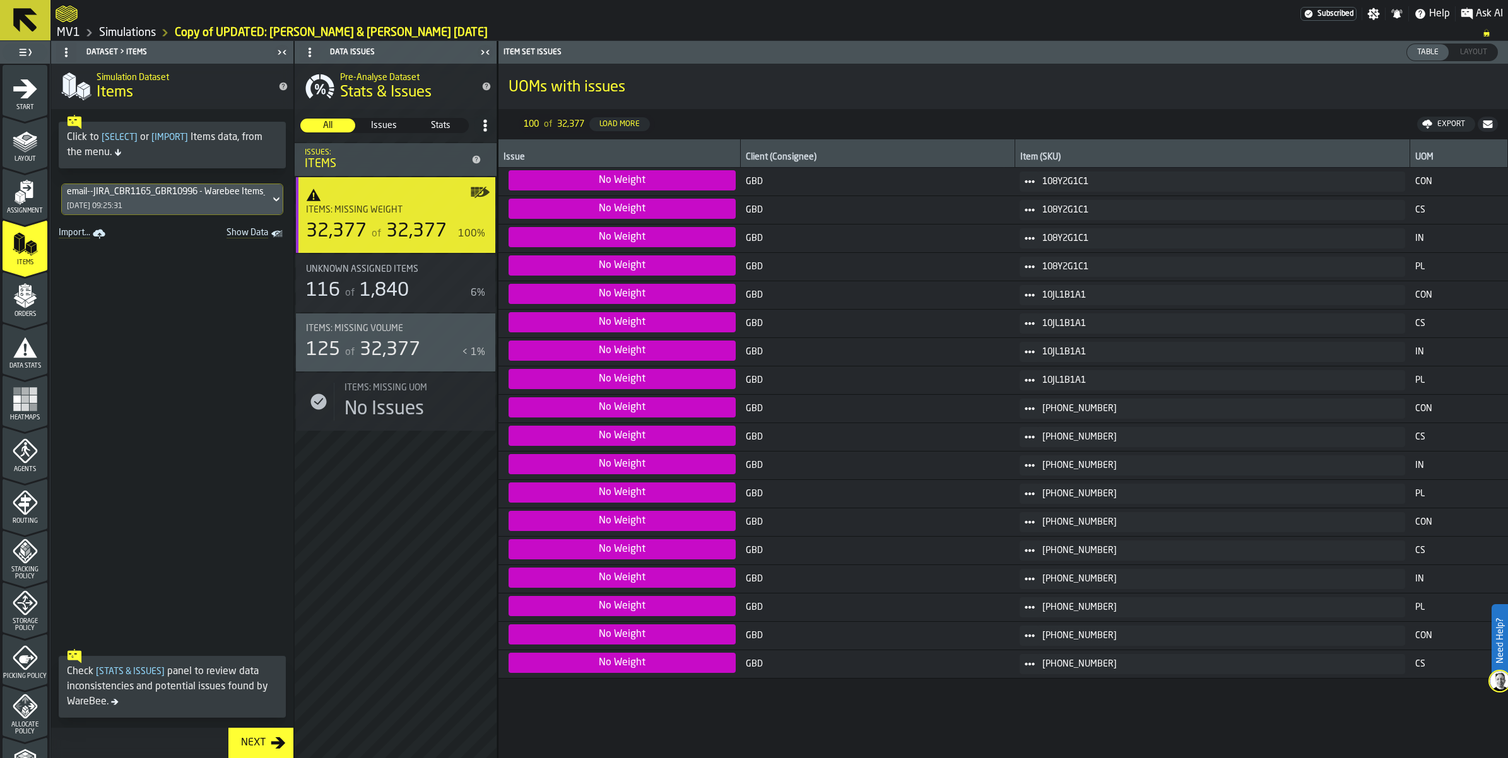
click at [476, 361] on div "Items: Missing Volume 125 of 32,377 < 1%" at bounding box center [395, 343] width 179 height 38
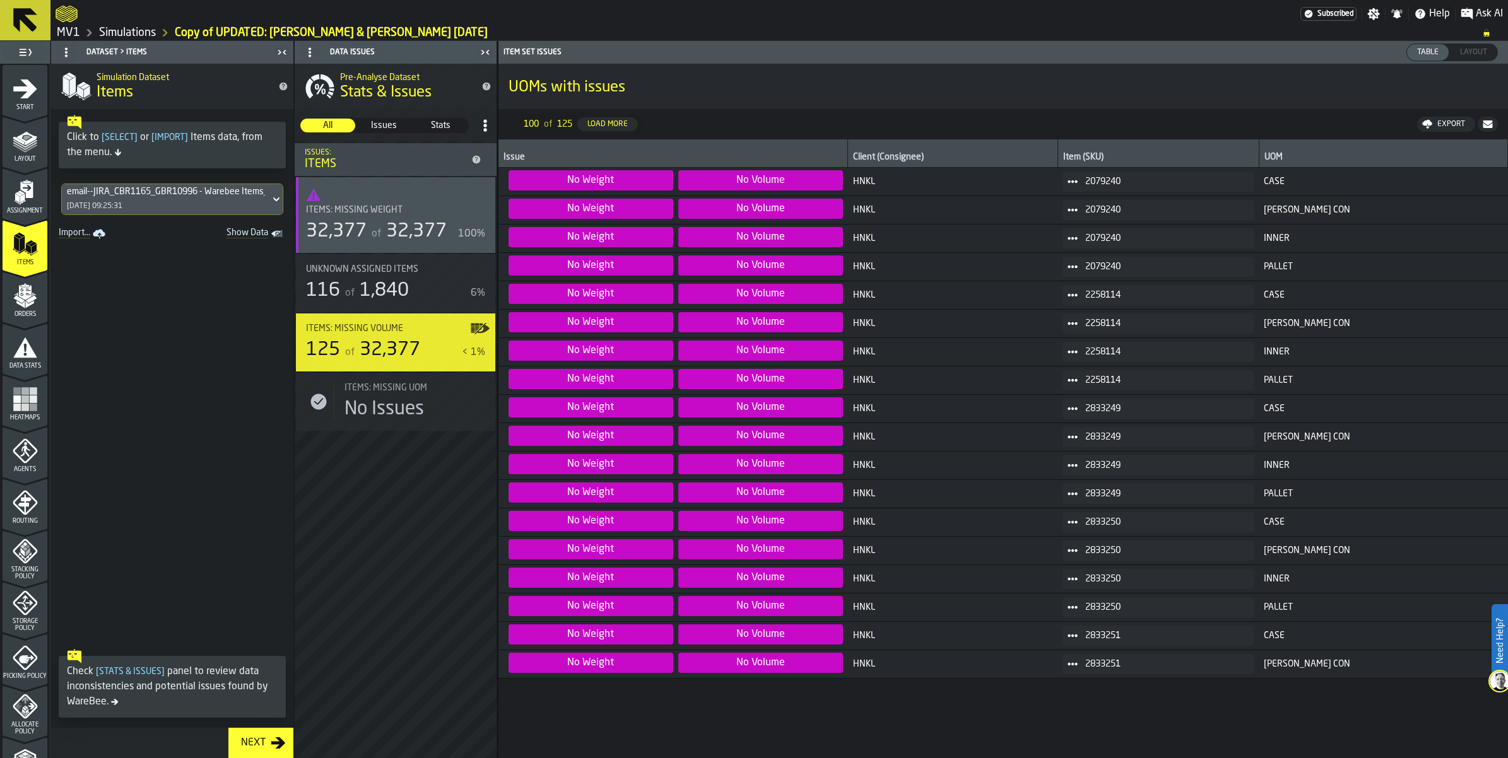
click at [474, 312] on div "Unknown assigned items 116 of 1,840 6%" at bounding box center [395, 283] width 199 height 58
click at [409, 300] on span "1,840" at bounding box center [384, 290] width 49 height 19
click at [420, 360] on span "32,377" at bounding box center [390, 350] width 61 height 19
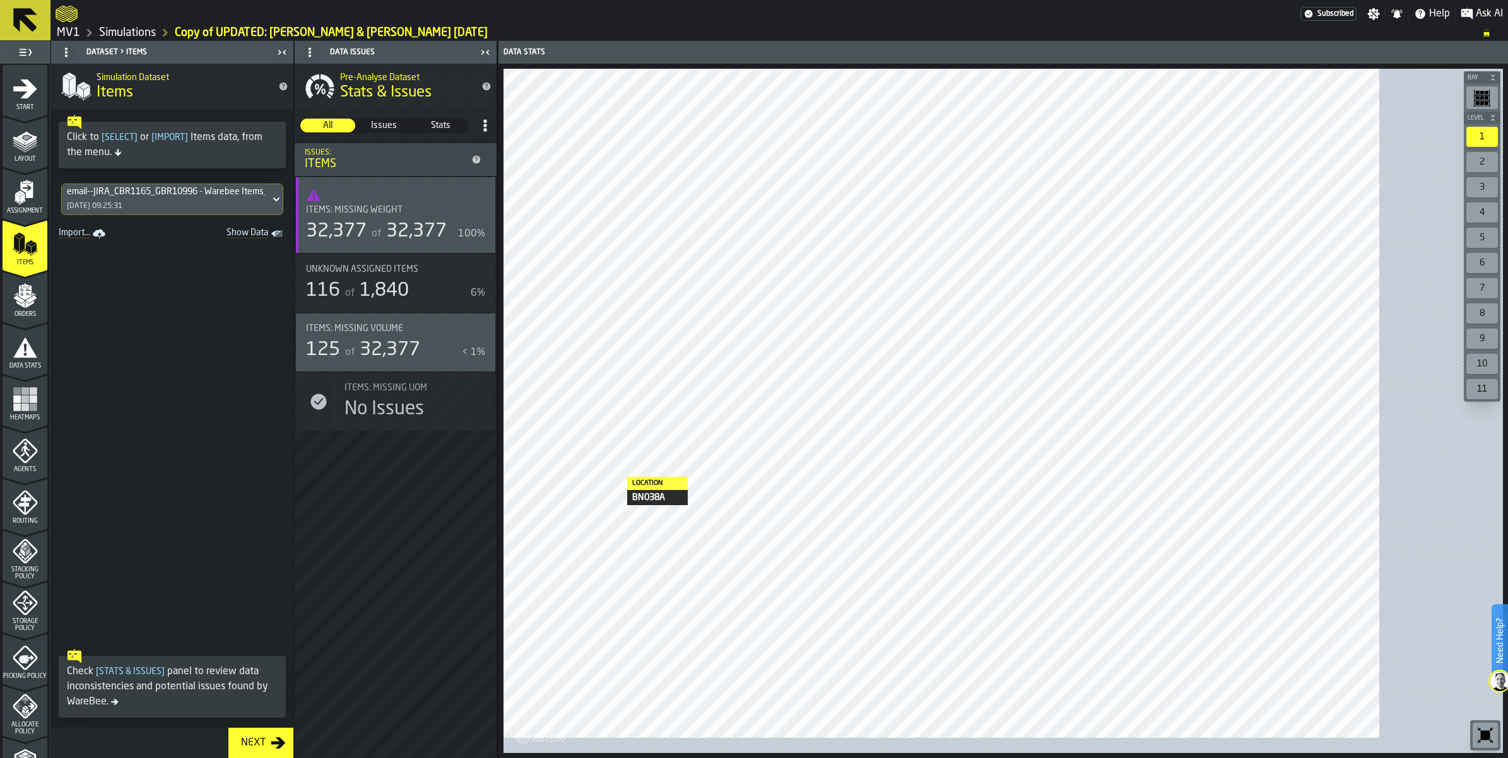
click at [420, 360] on span "32,377" at bounding box center [390, 350] width 61 height 19
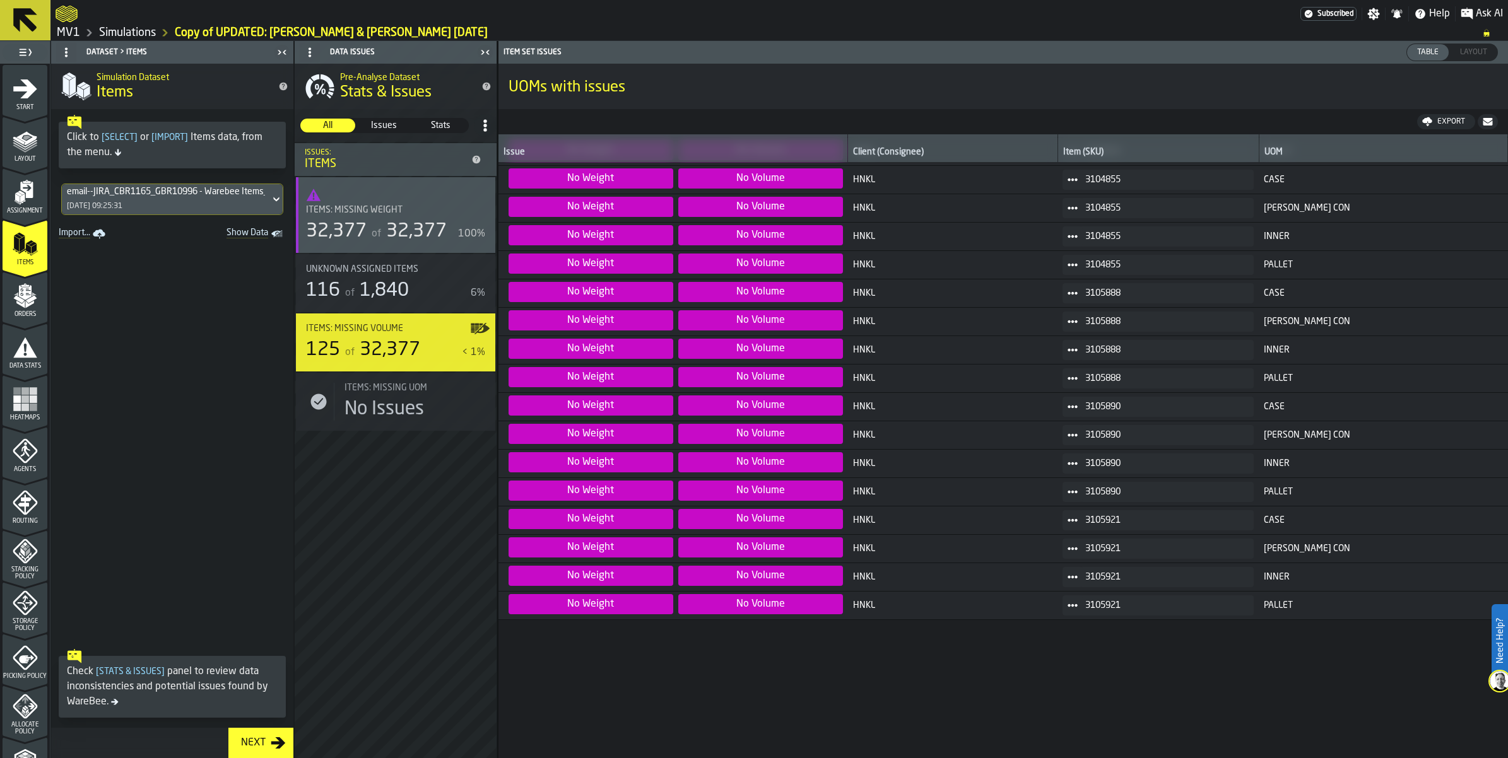
scroll to position [3083, 0]
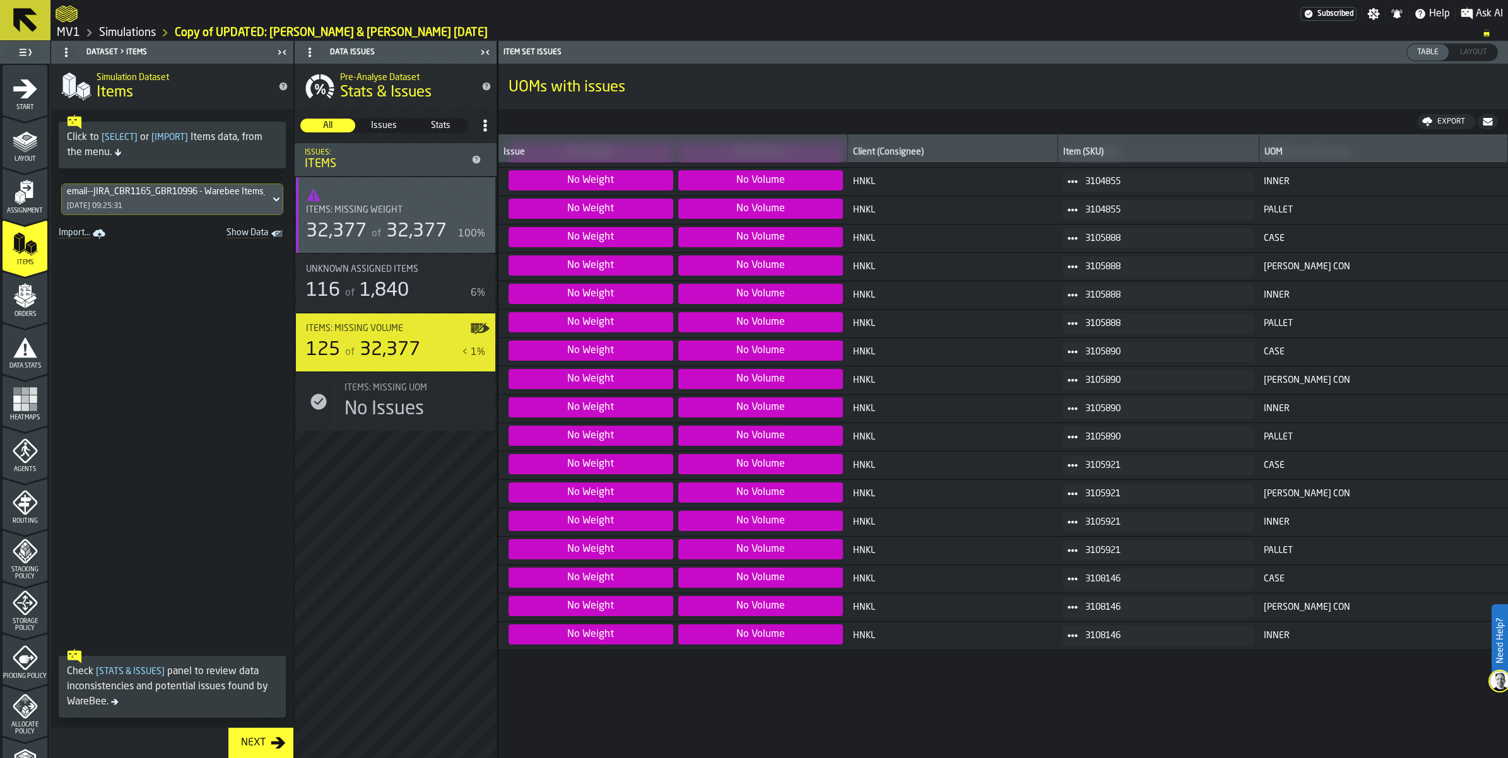
click at [485, 302] on div "Unknown assigned items 116 of 1,840 6%" at bounding box center [395, 283] width 179 height 38
click at [447, 243] on div "of 32,377" at bounding box center [408, 231] width 78 height 23
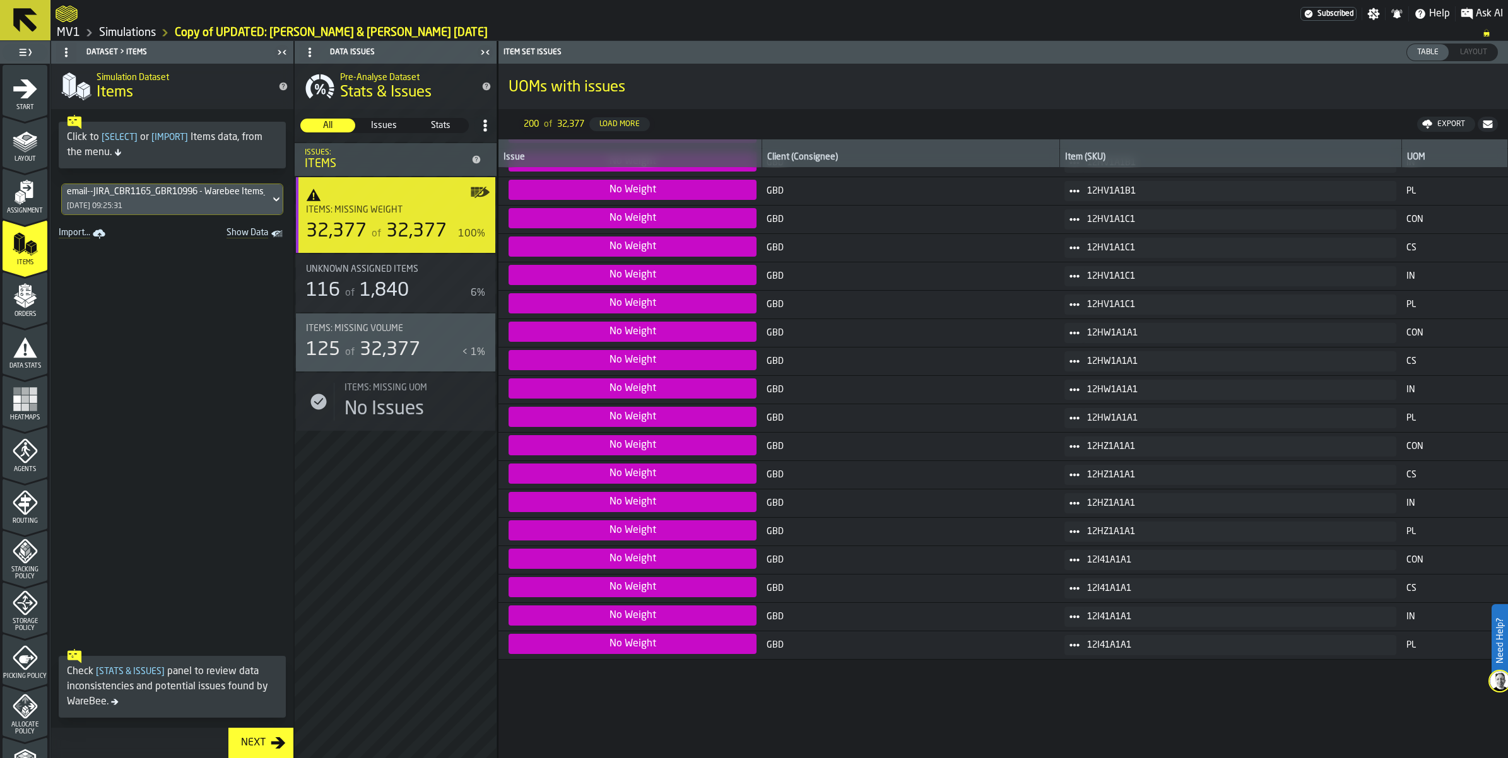
scroll to position [3319, 0]
click at [268, 240] on span "Show Data" at bounding box center [225, 234] width 86 height 13
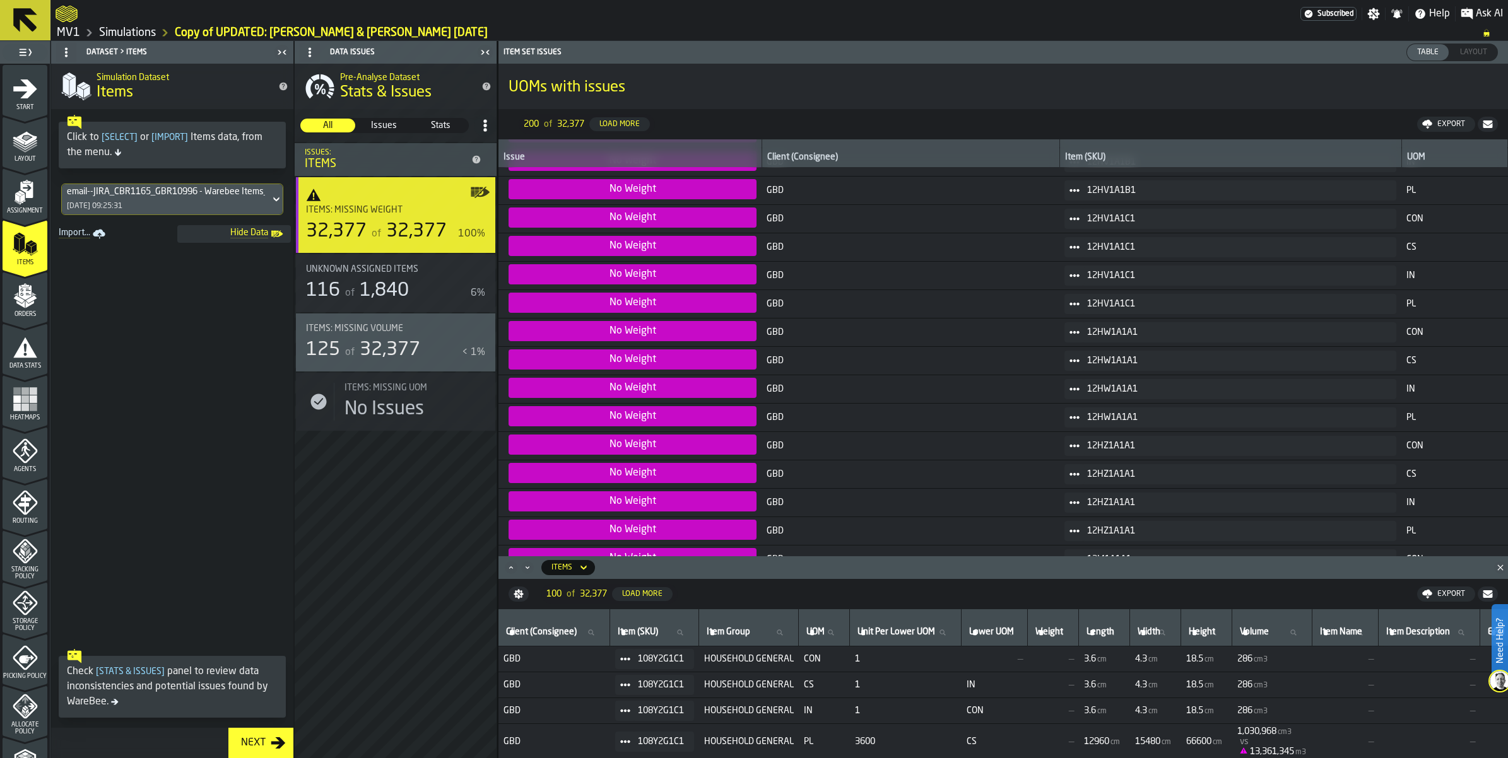
click at [420, 360] on span "32,377" at bounding box center [390, 350] width 61 height 19
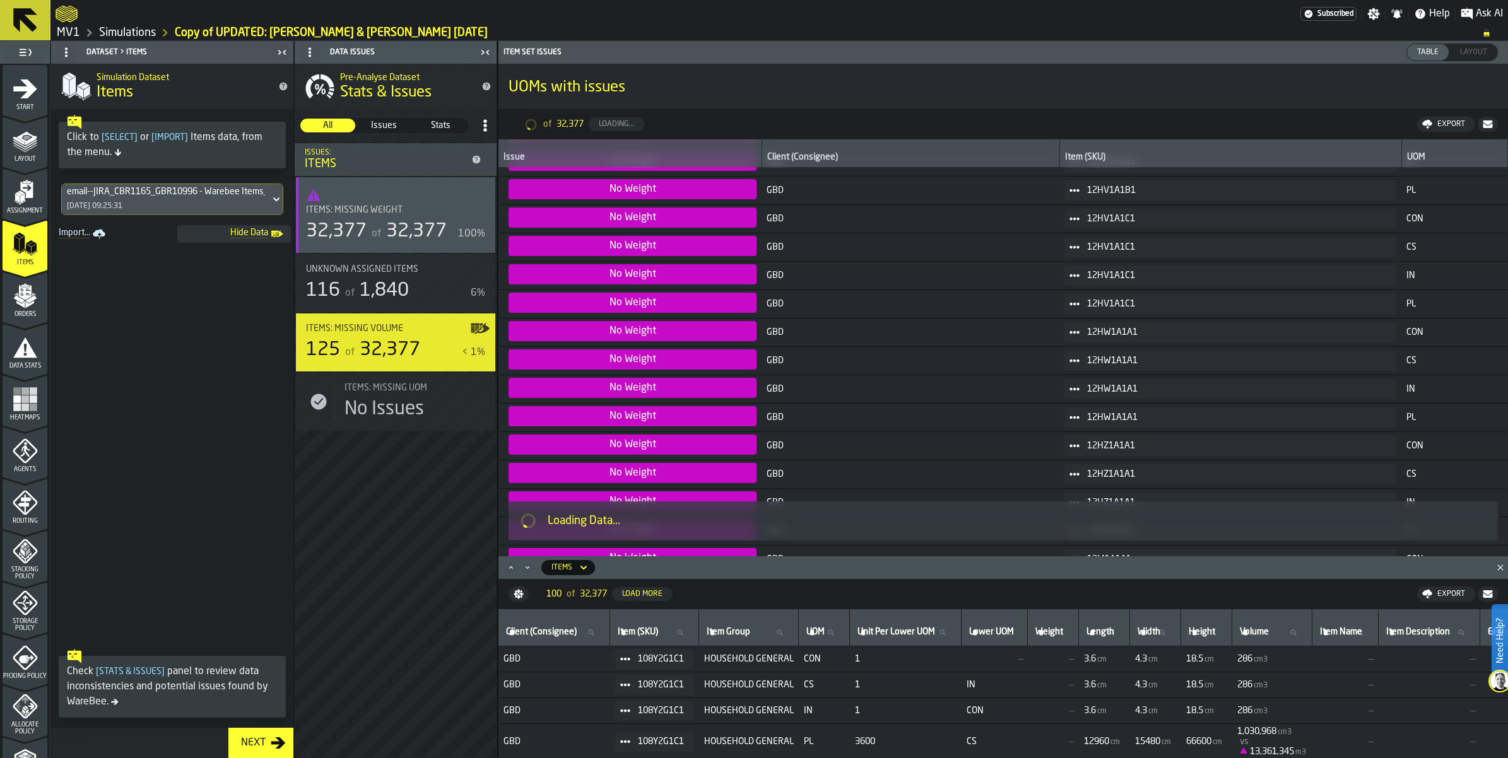
click at [420, 360] on span "32,377" at bounding box center [390, 350] width 61 height 19
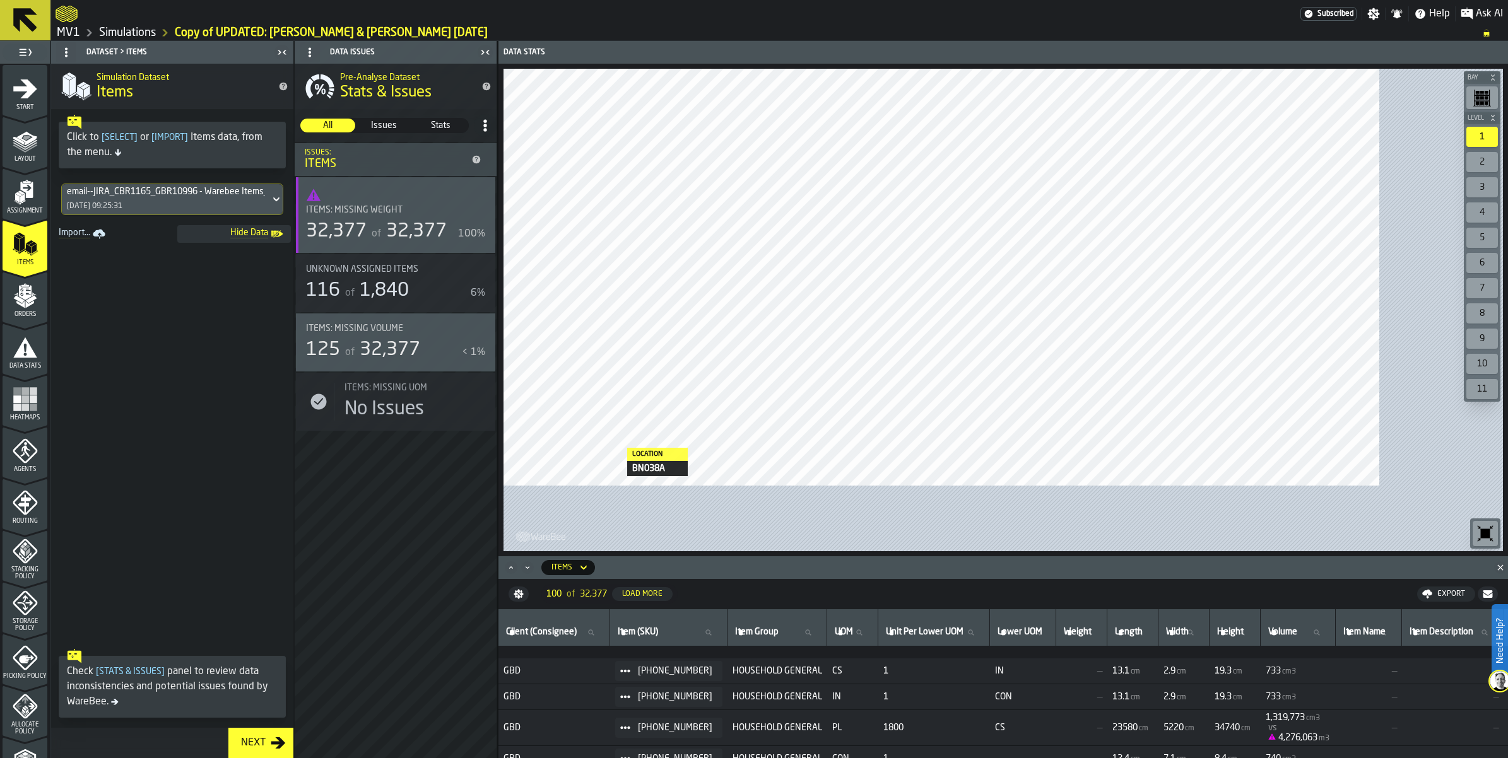
scroll to position [394, 0]
